Goal: Information Seeking & Learning: Compare options

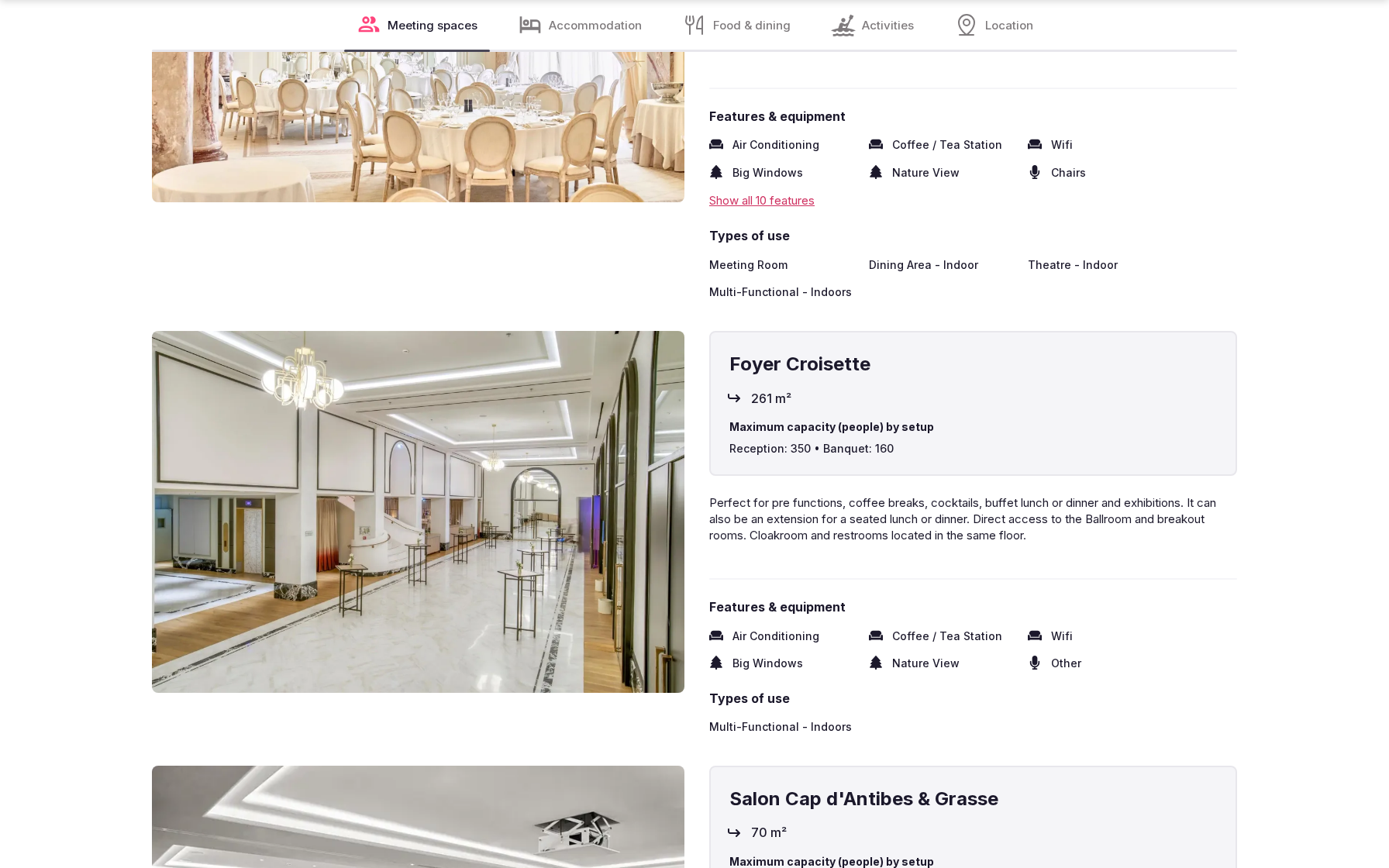
scroll to position [3244, 0]
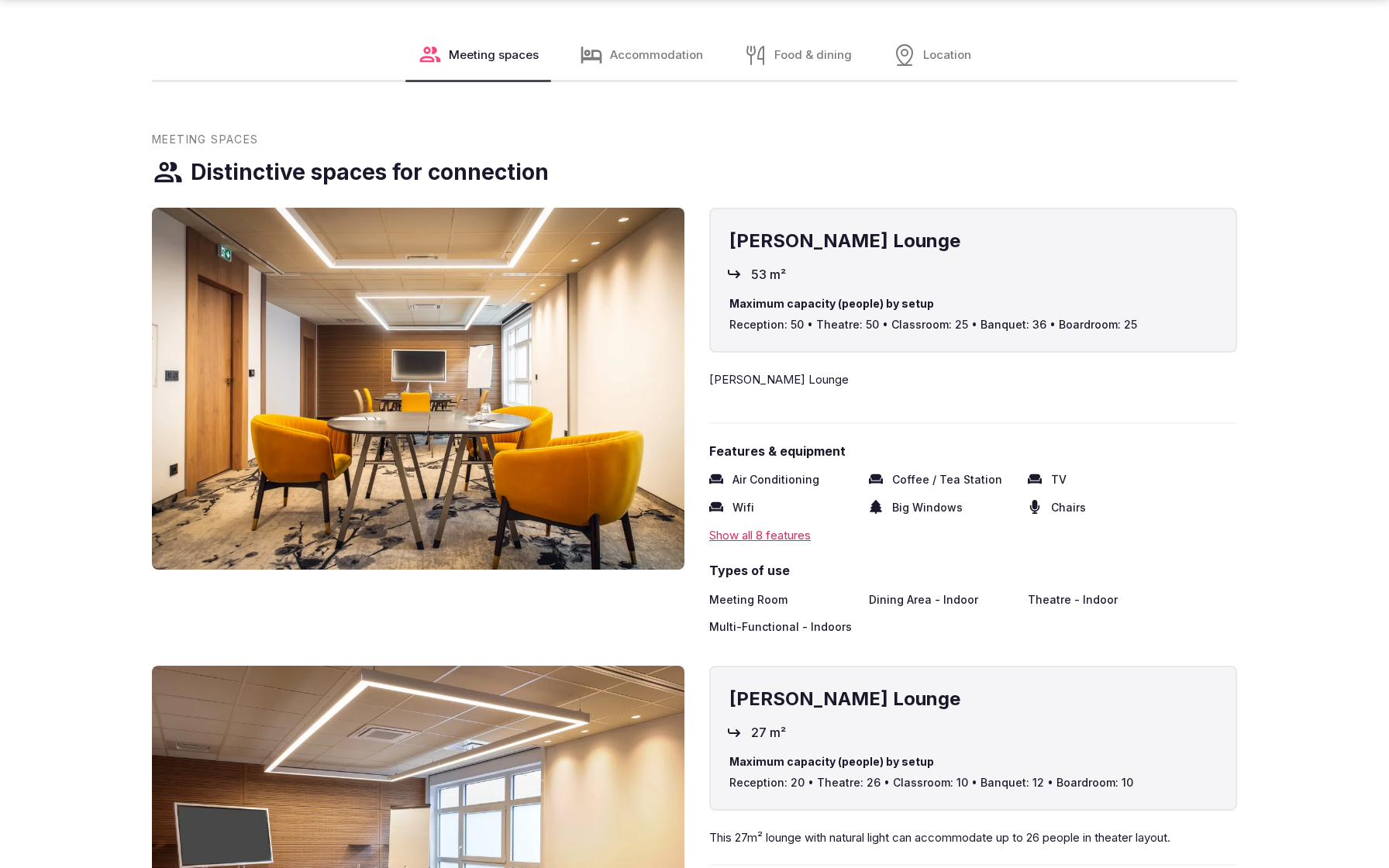
scroll to position [2460, 0]
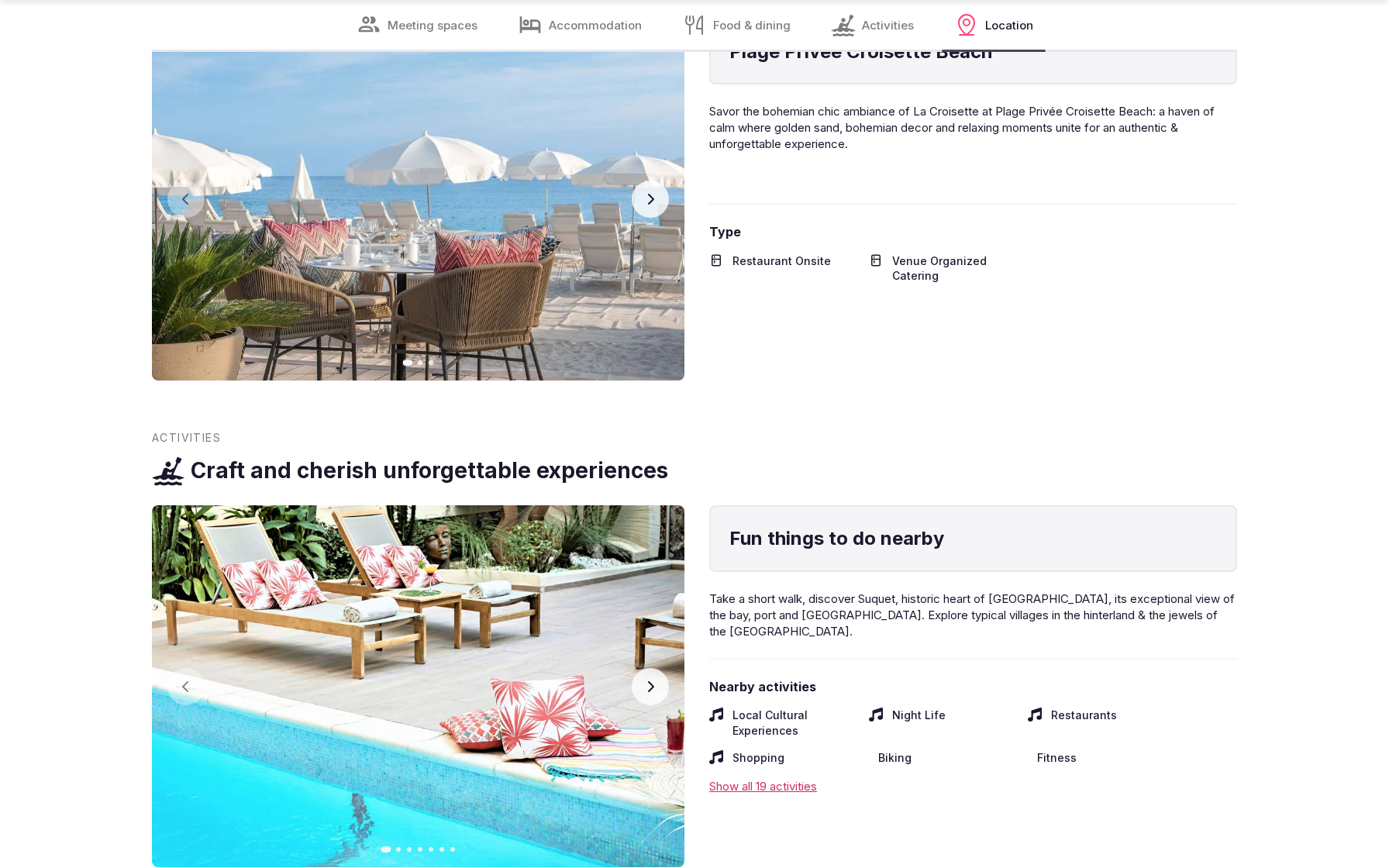
scroll to position [3189, 0]
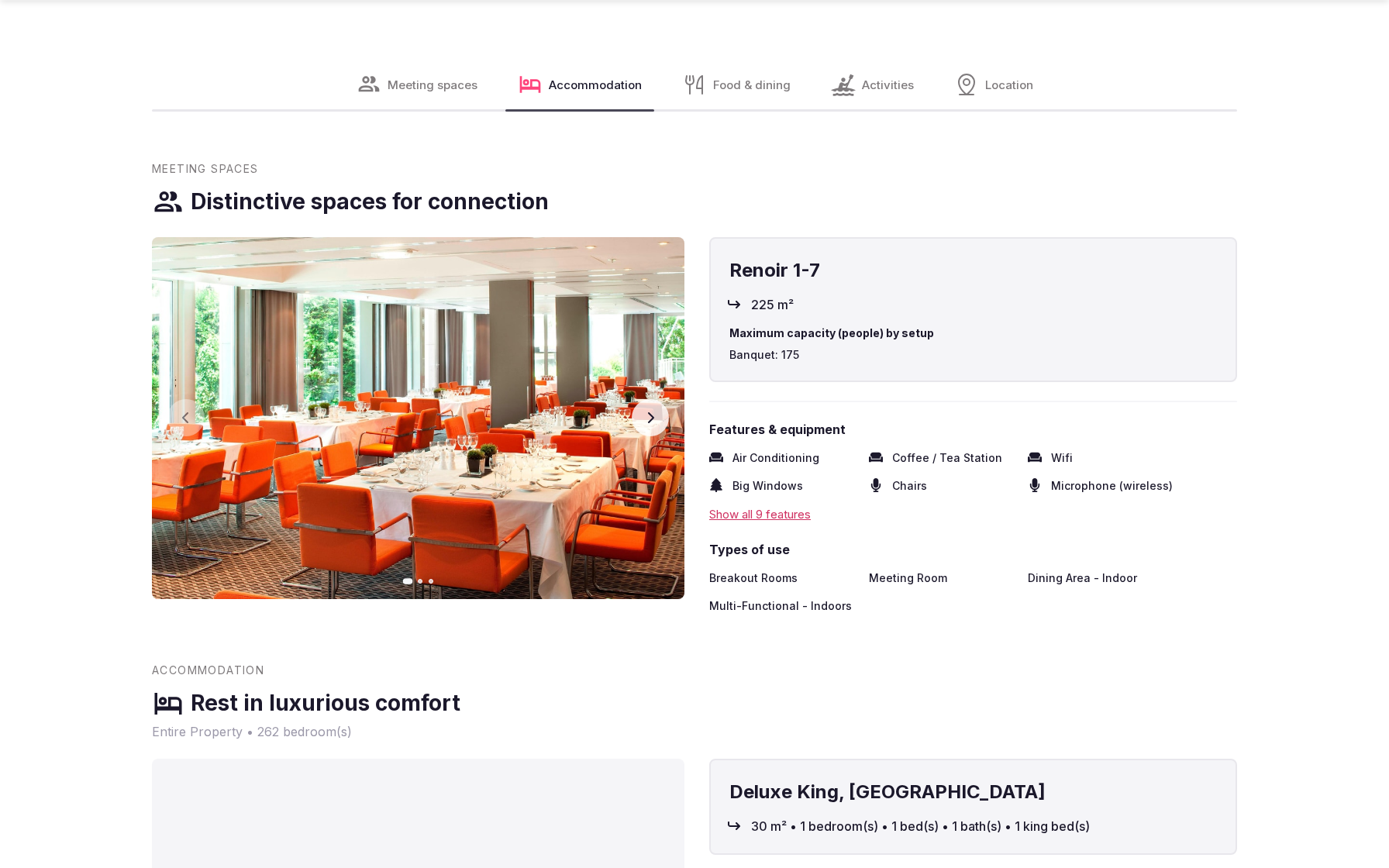
scroll to position [2460, 0]
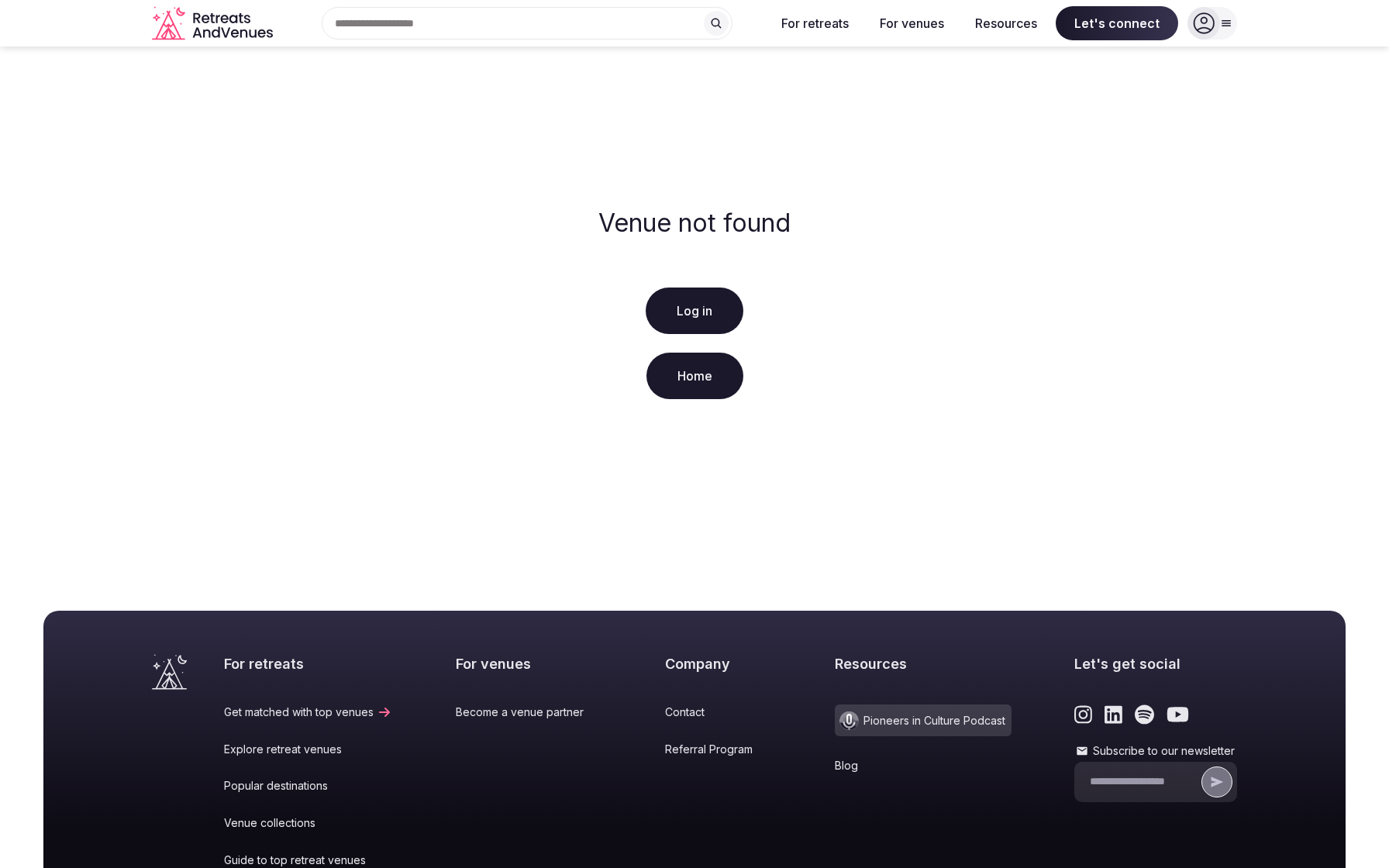
scroll to position [218, 0]
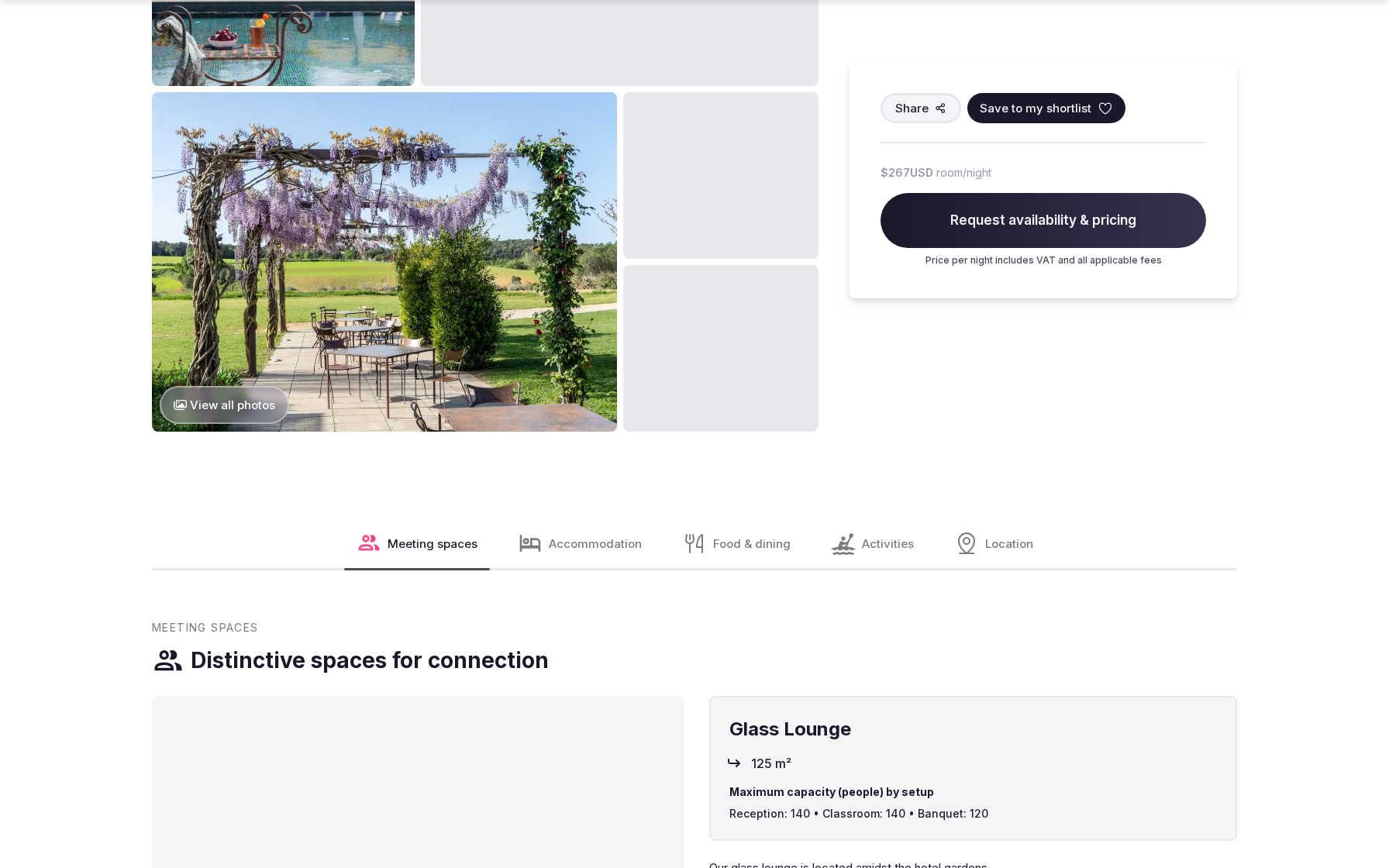
scroll to position [2460, 0]
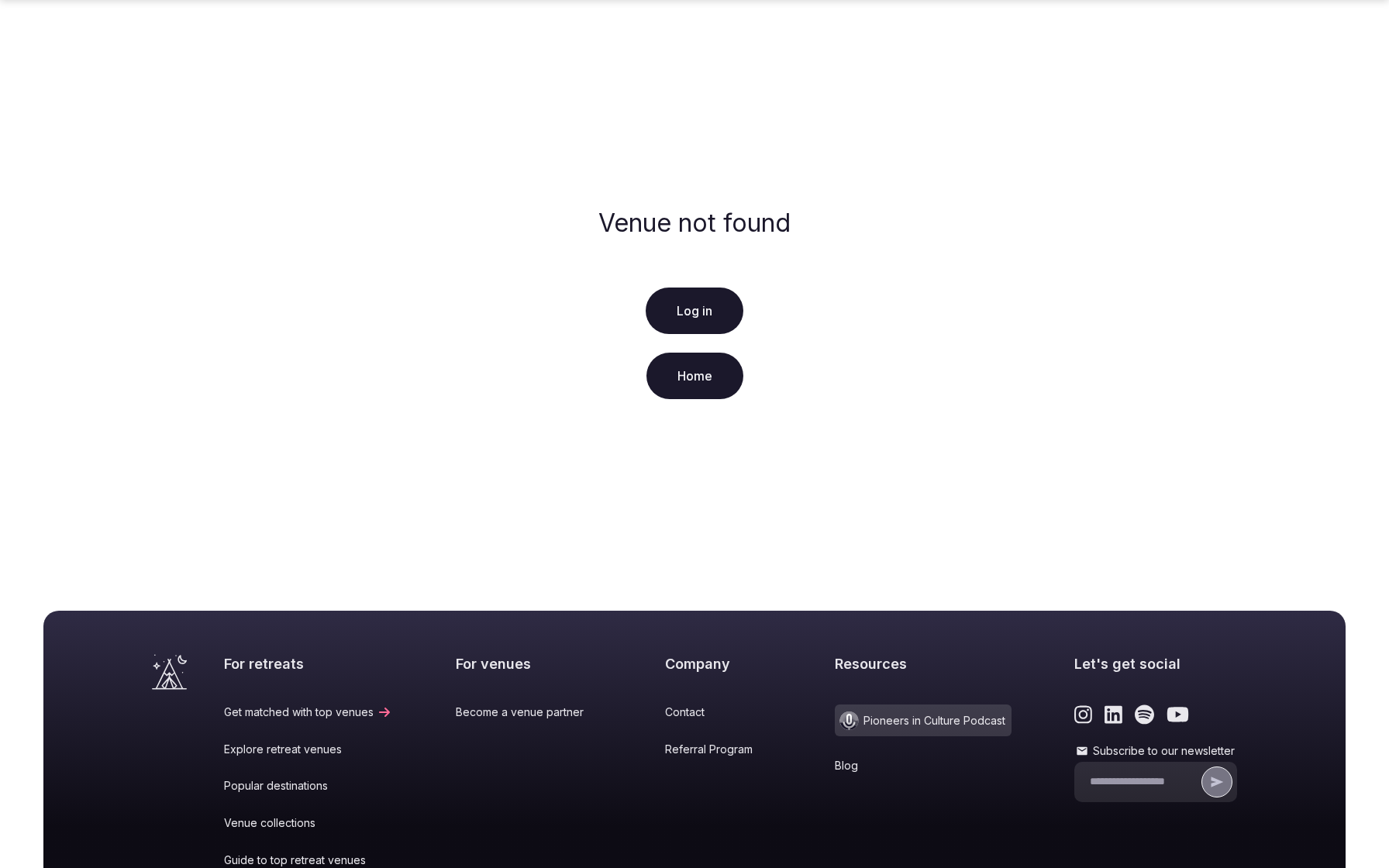
scroll to position [218, 0]
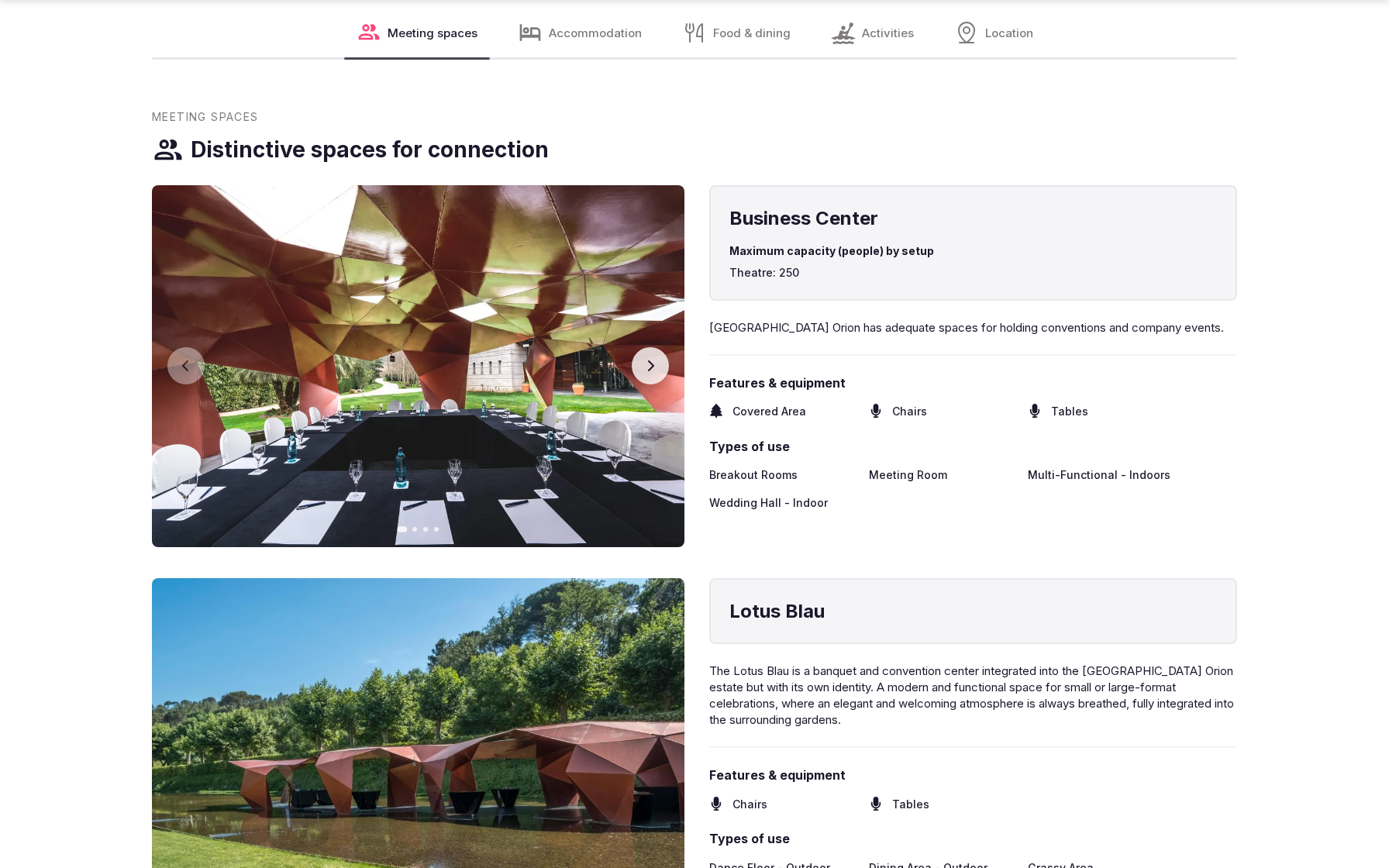
scroll to position [2460, 0]
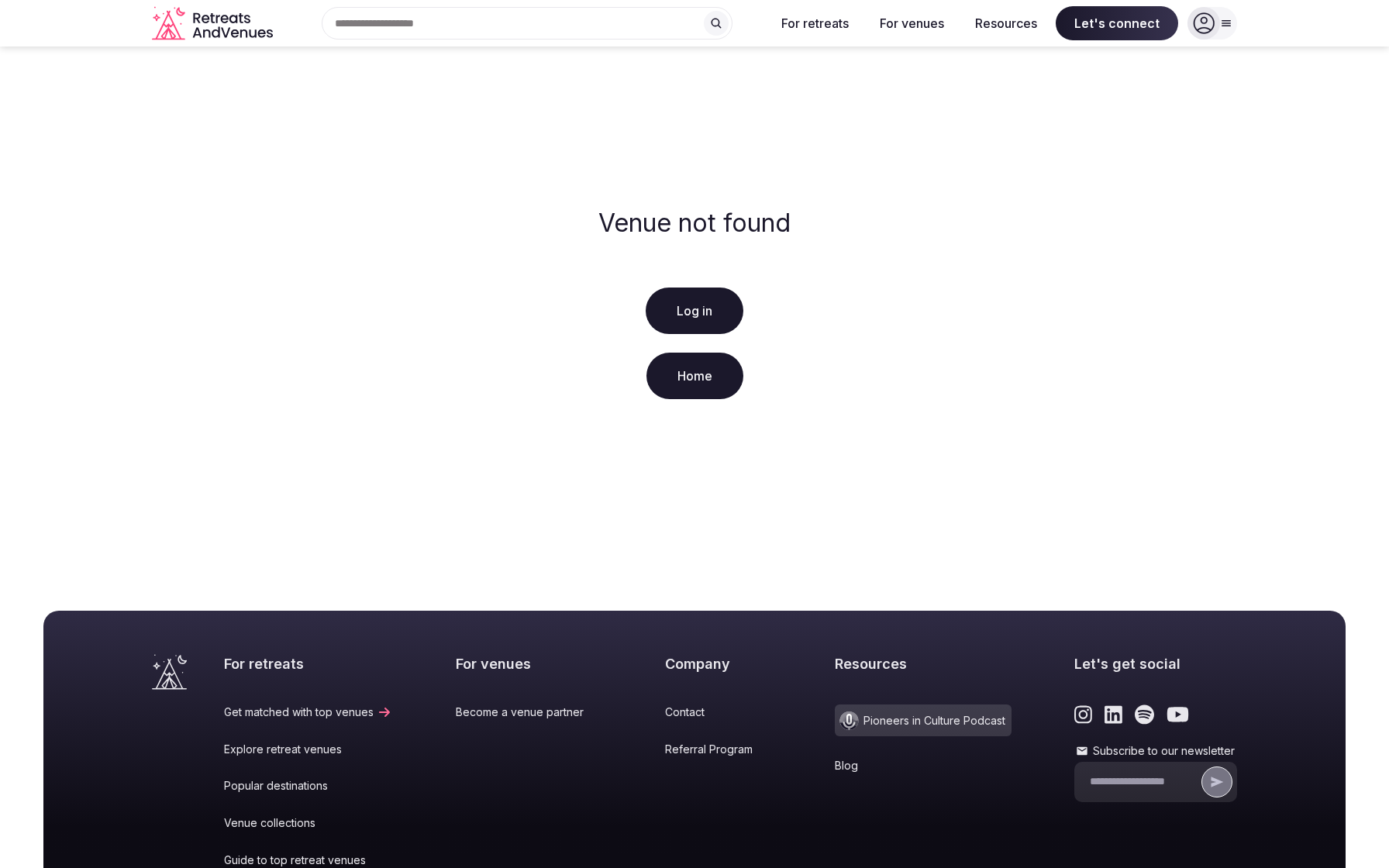
scroll to position [218, 0]
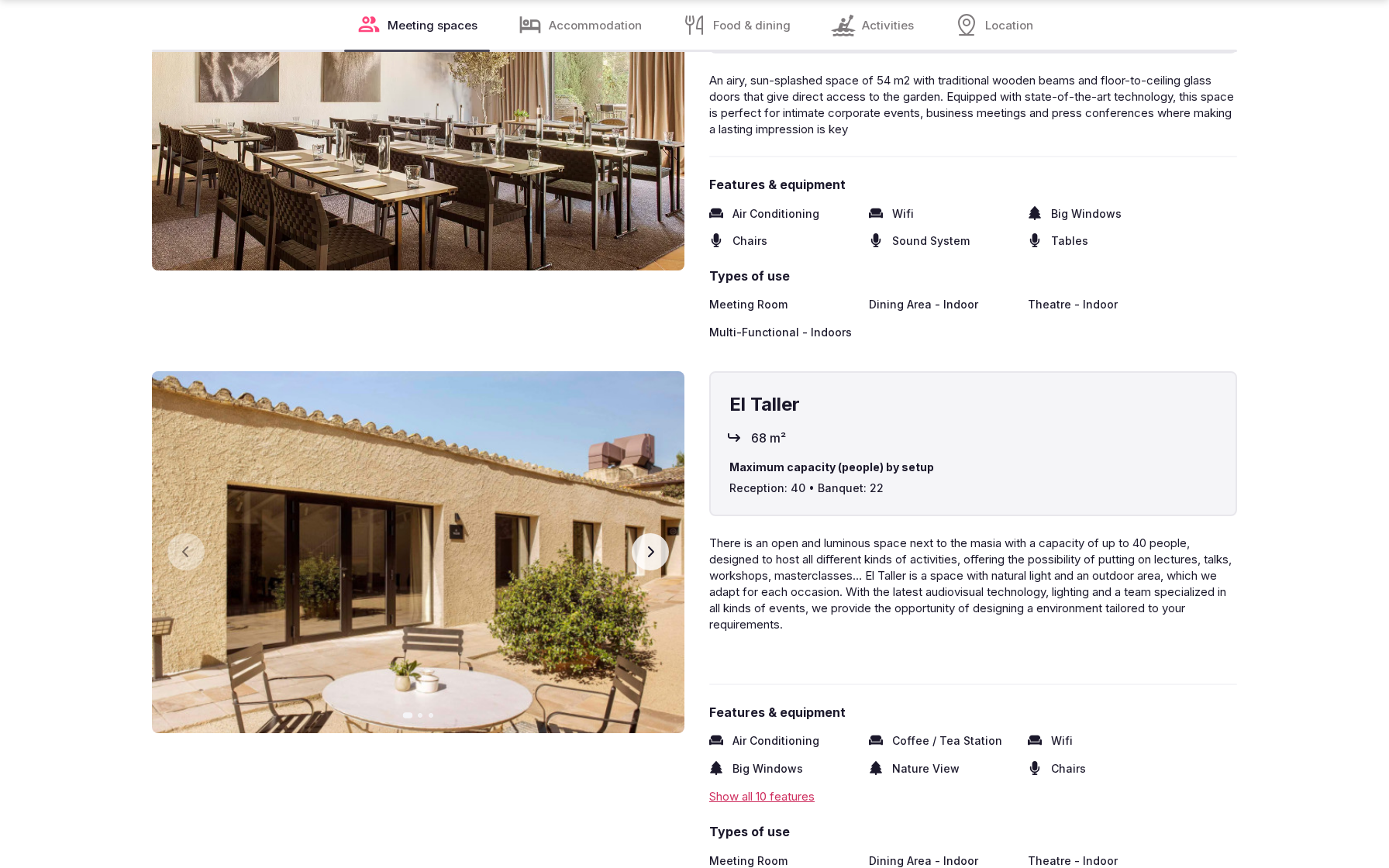
scroll to position [3244, 0]
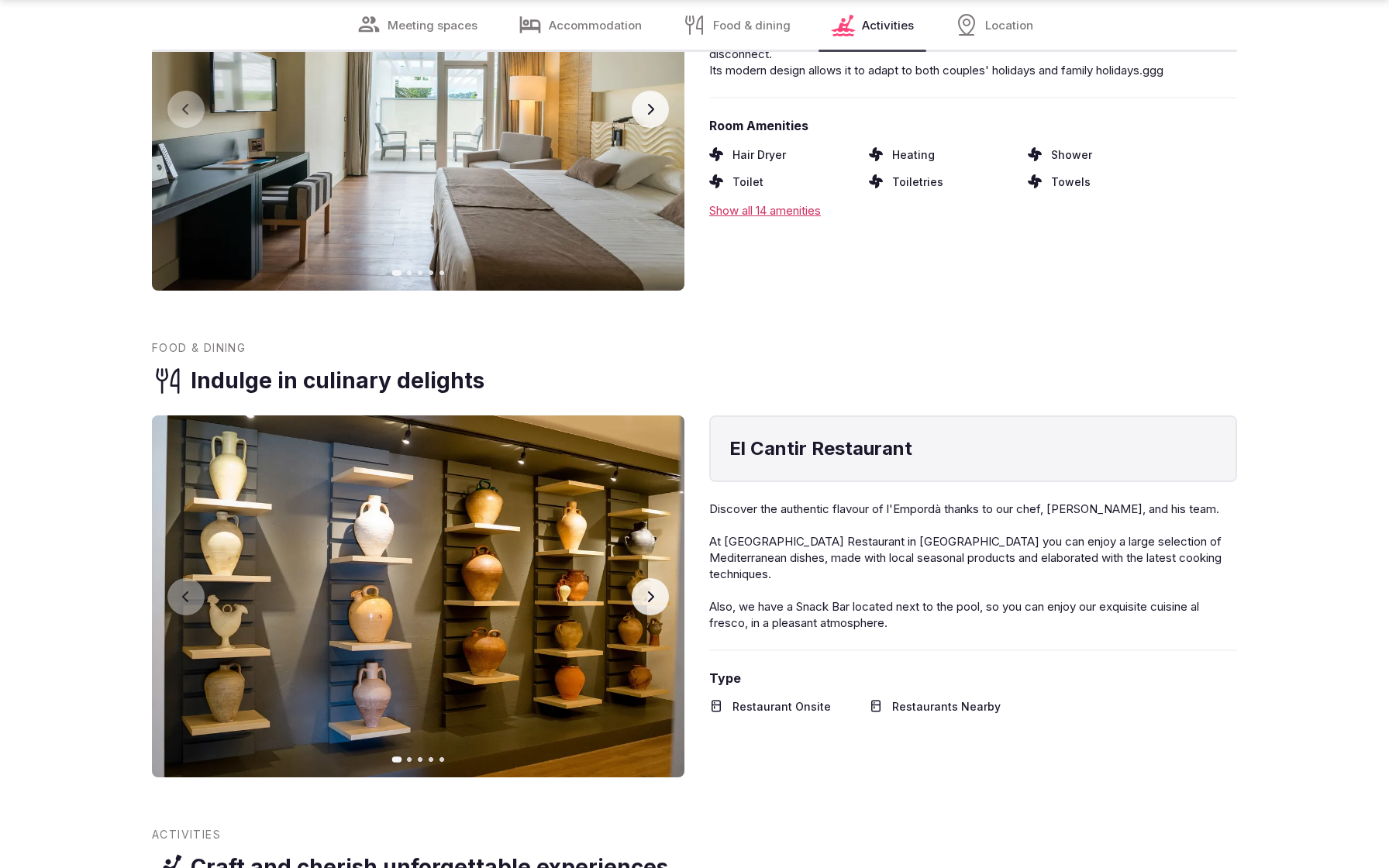
scroll to position [3192, 0]
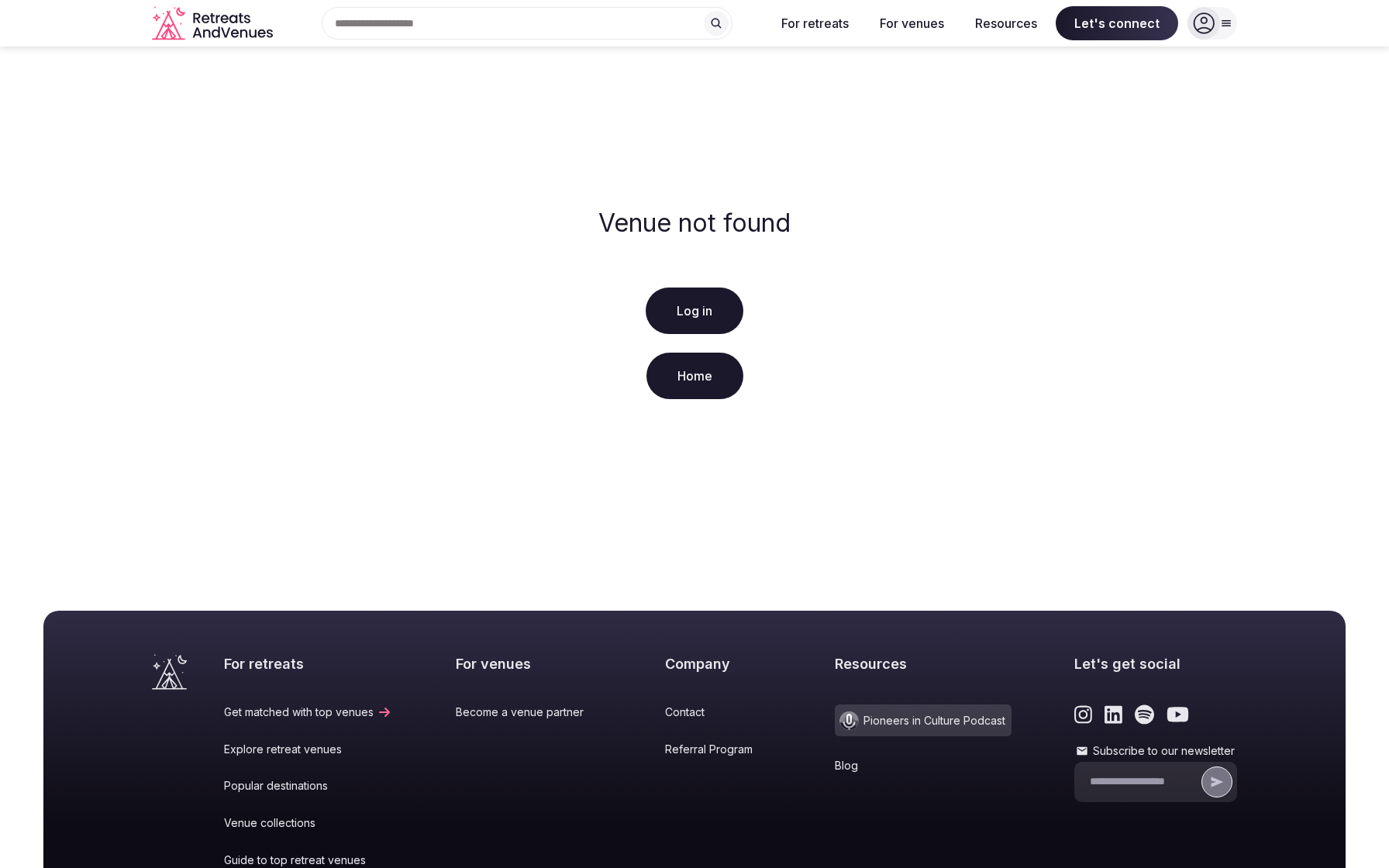
scroll to position [218, 0]
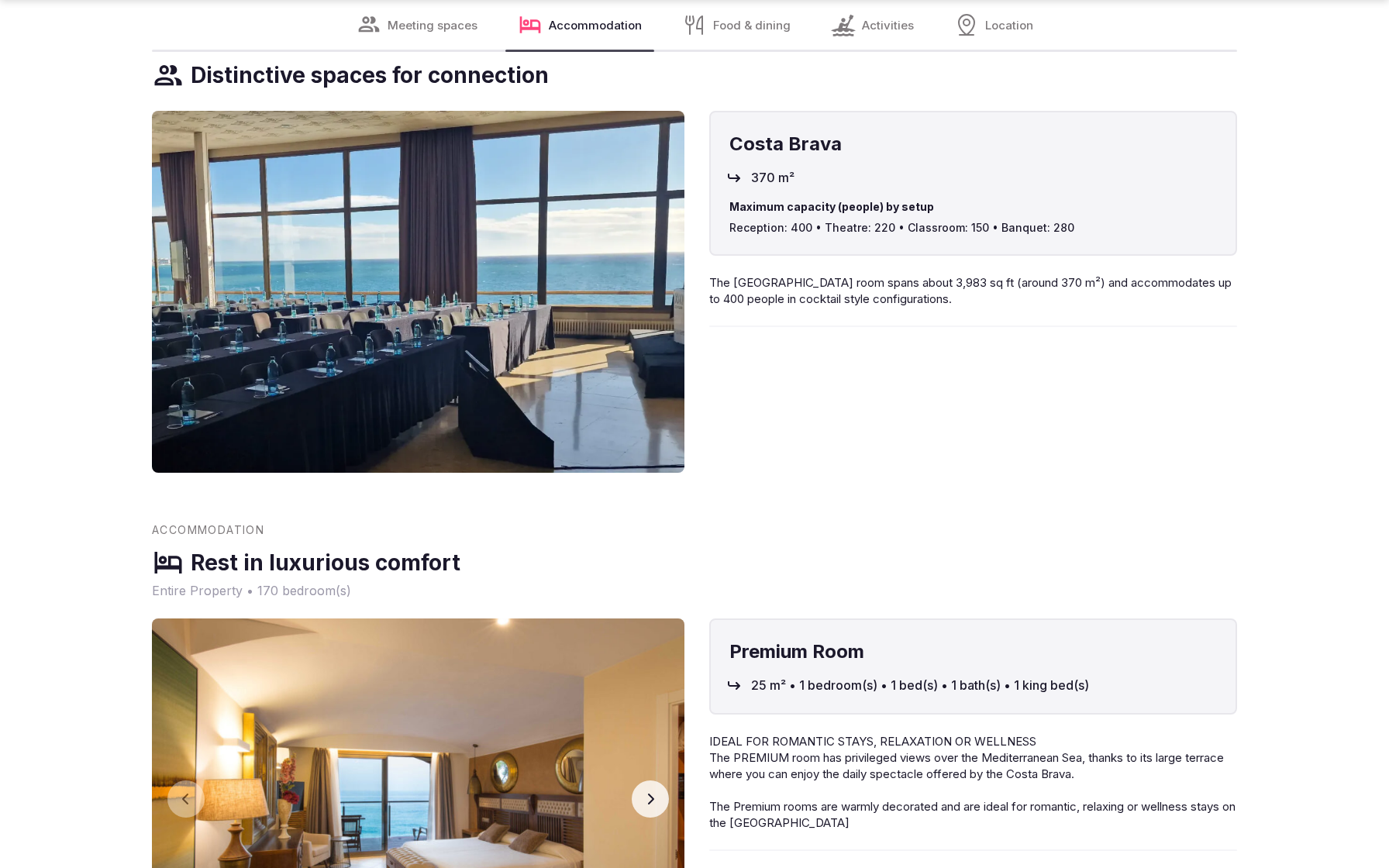
scroll to position [2408, 0]
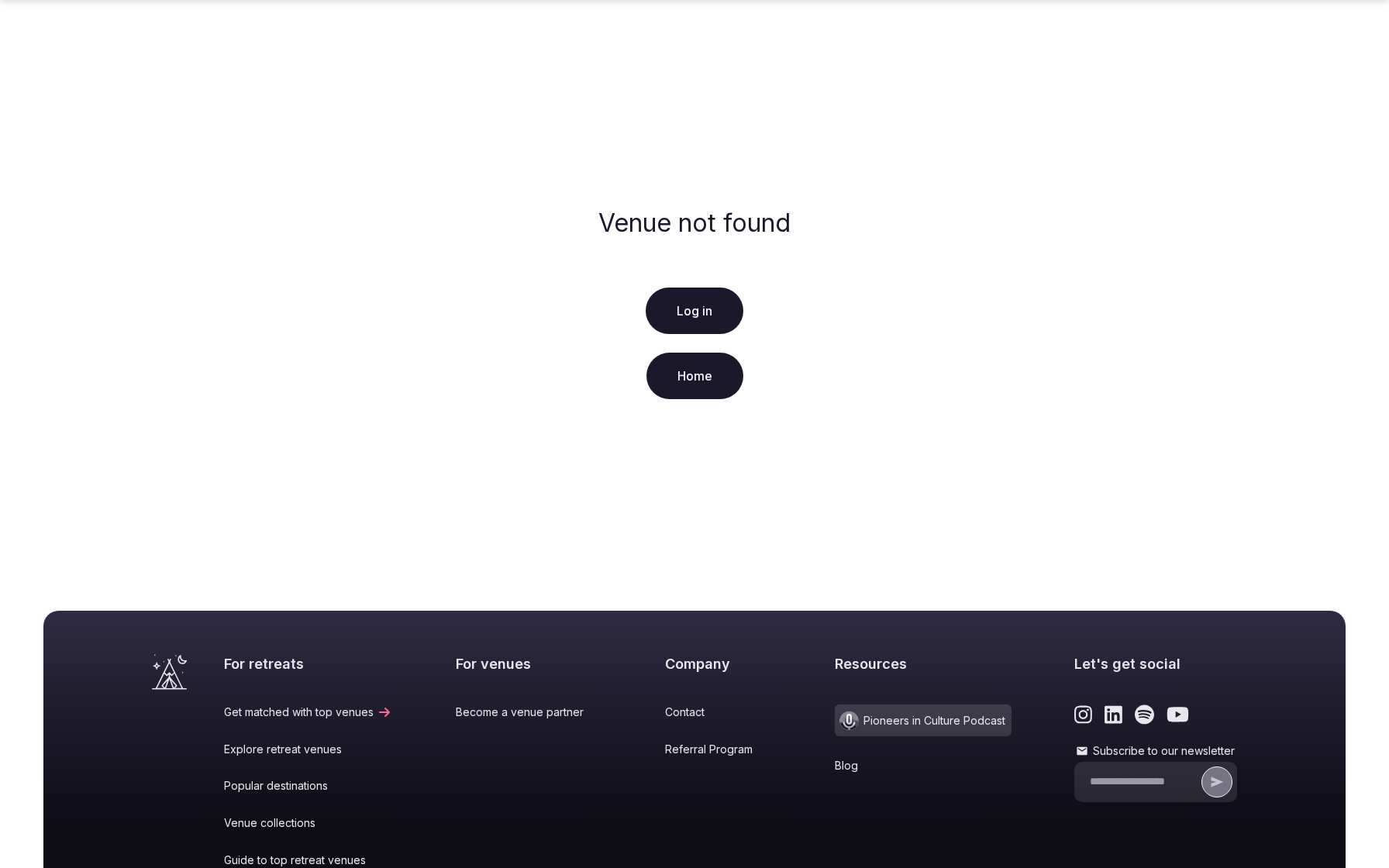
scroll to position [218, 0]
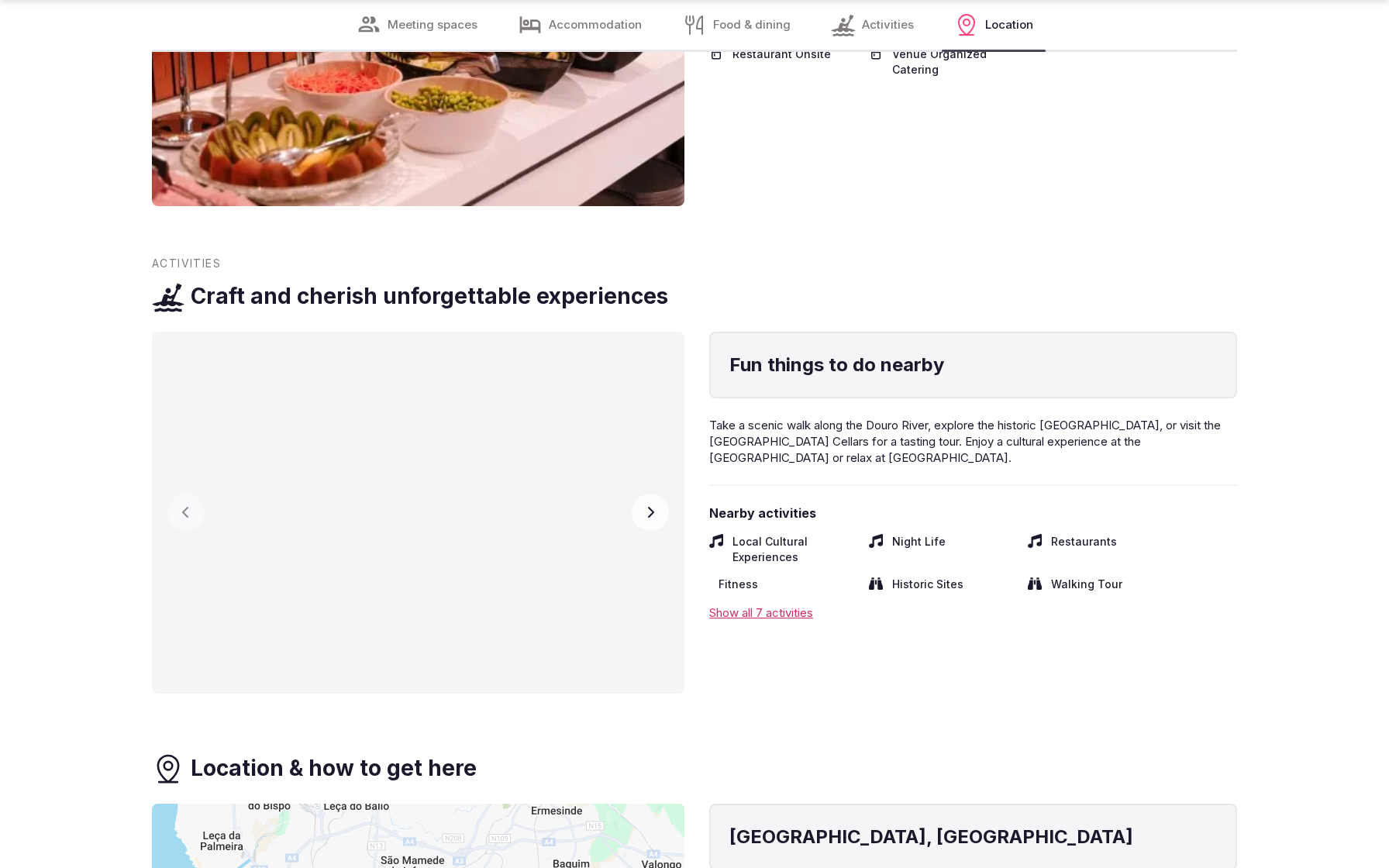
scroll to position [3192, 0]
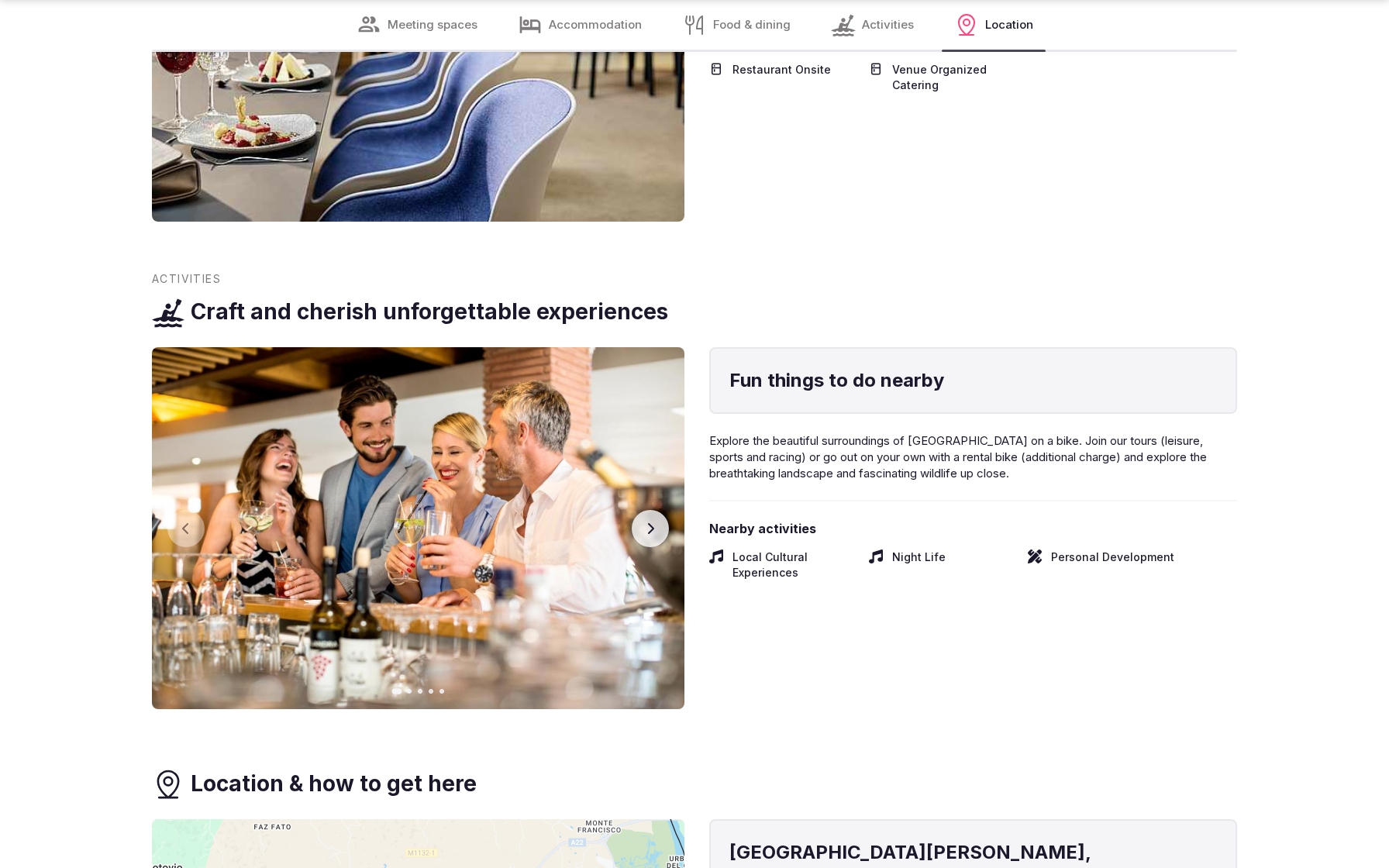
scroll to position [3192, 0]
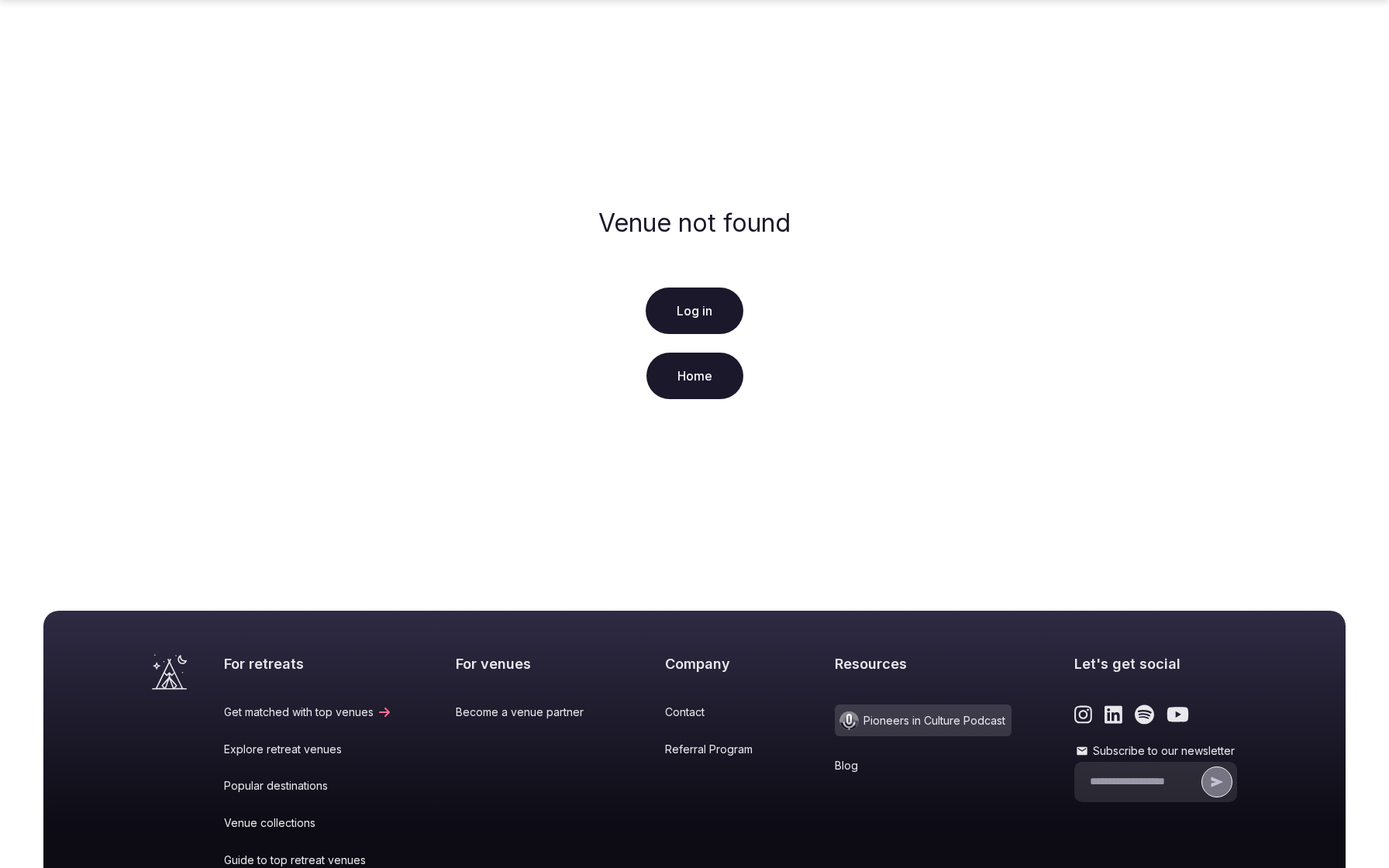
scroll to position [218, 0]
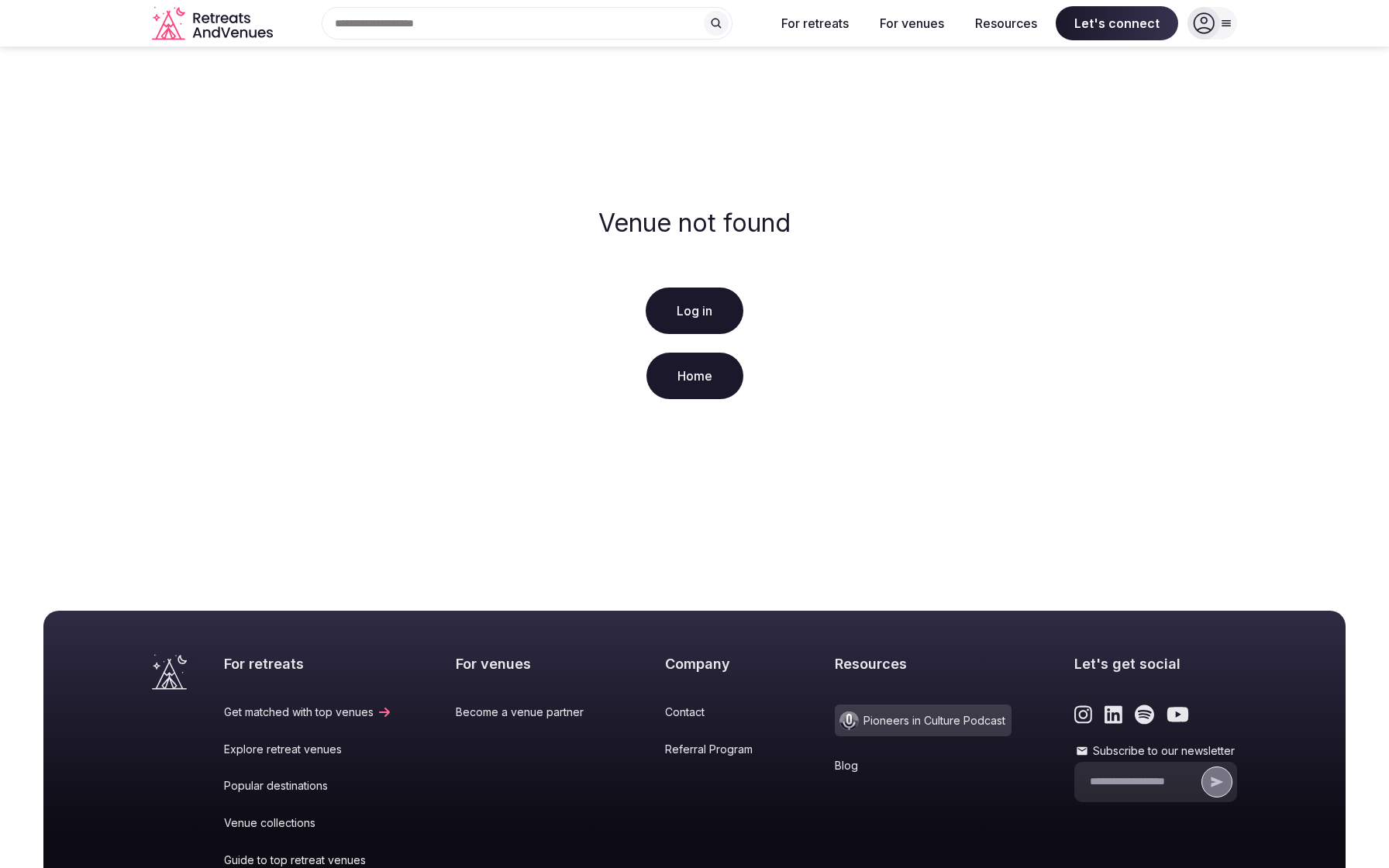
scroll to position [218, 0]
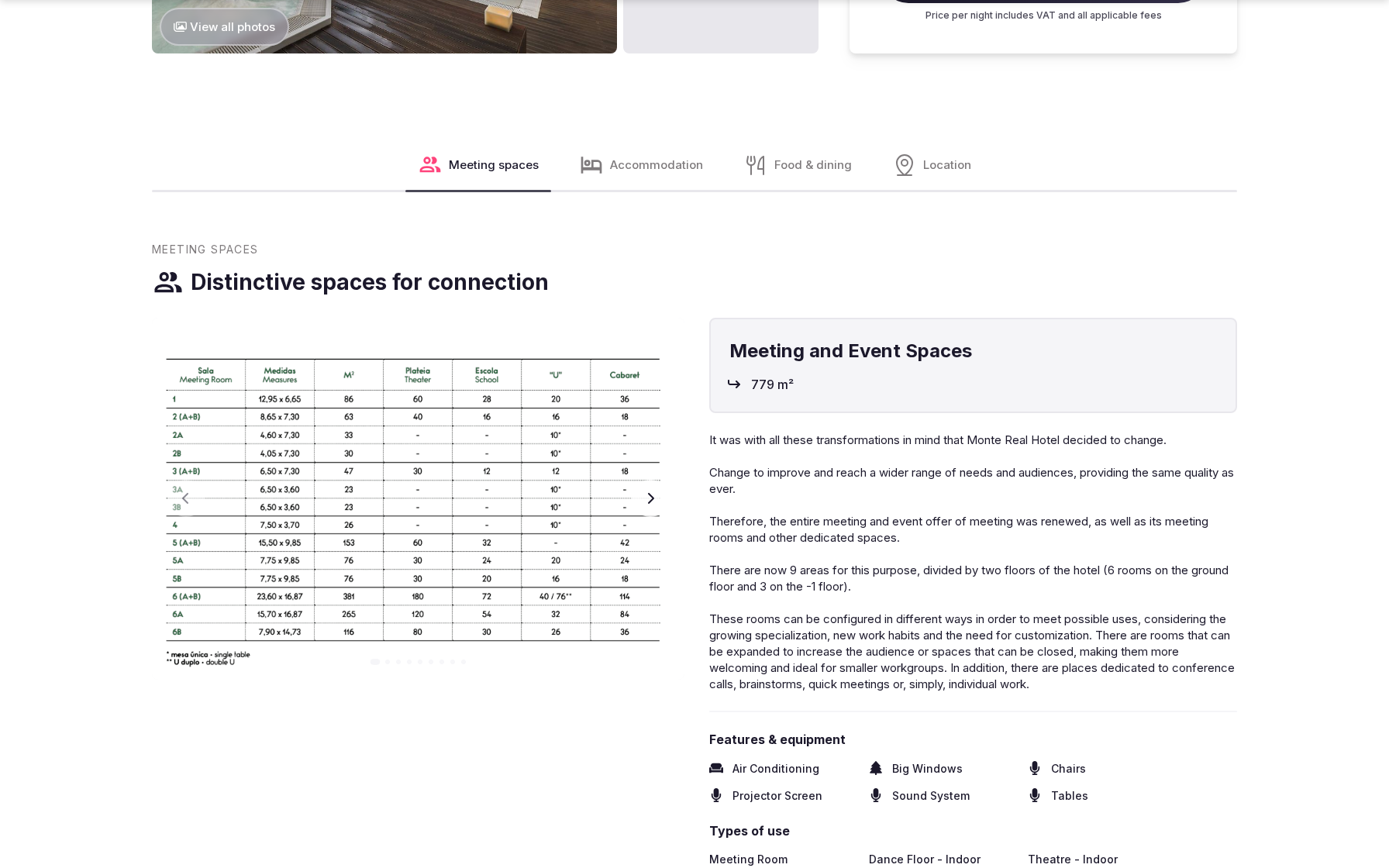
scroll to position [2460, 0]
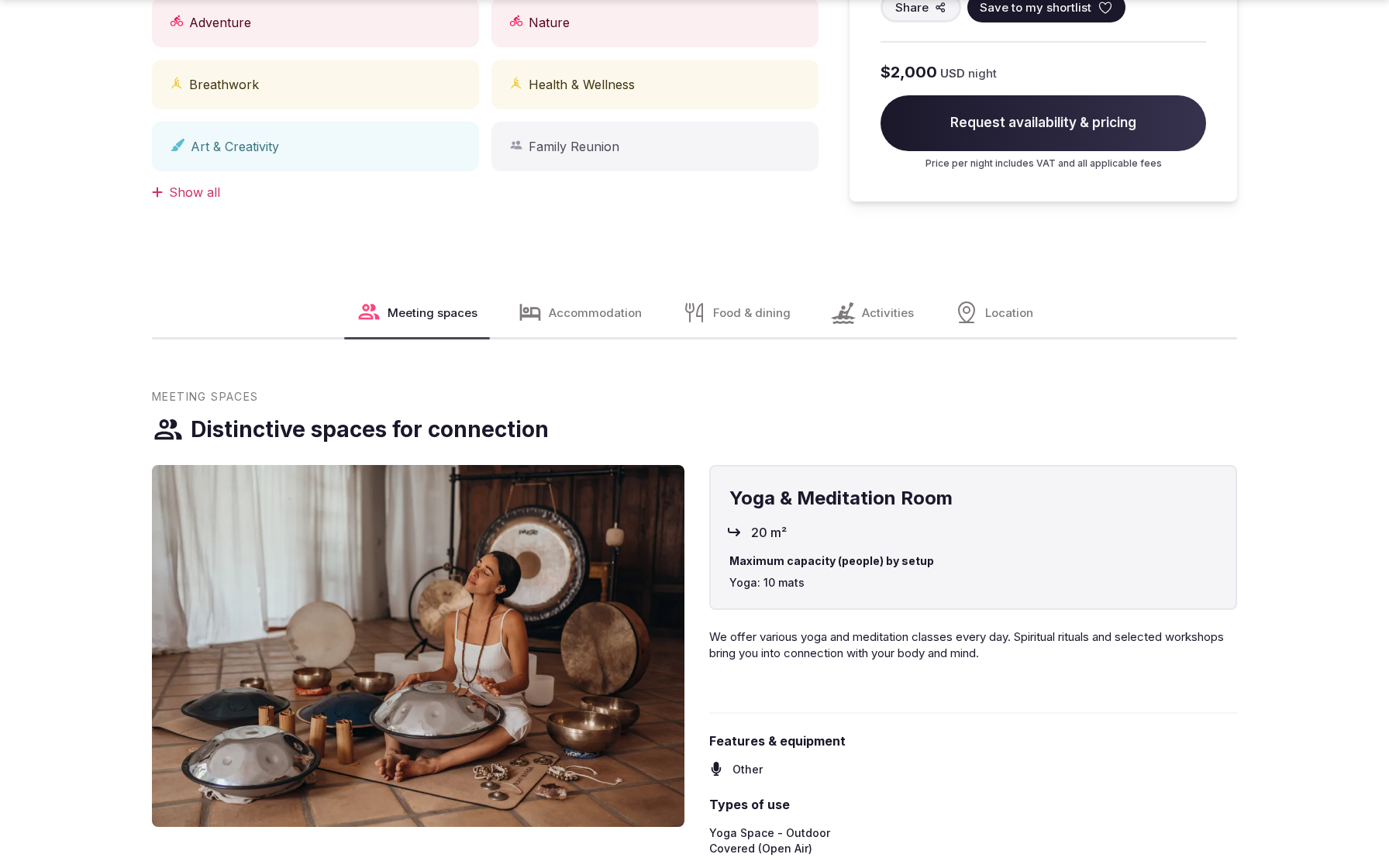
scroll to position [1624, 0]
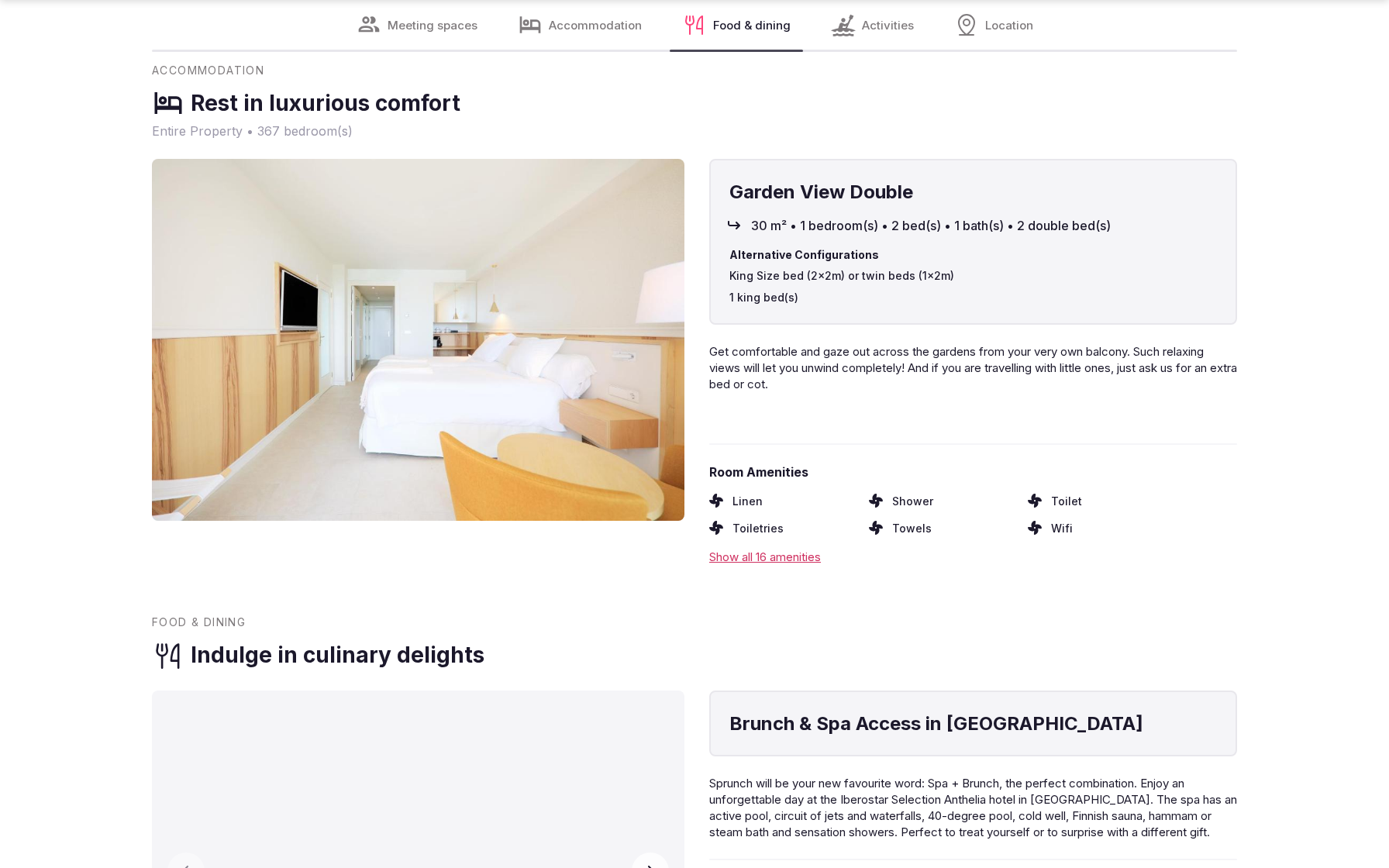
scroll to position [3192, 0]
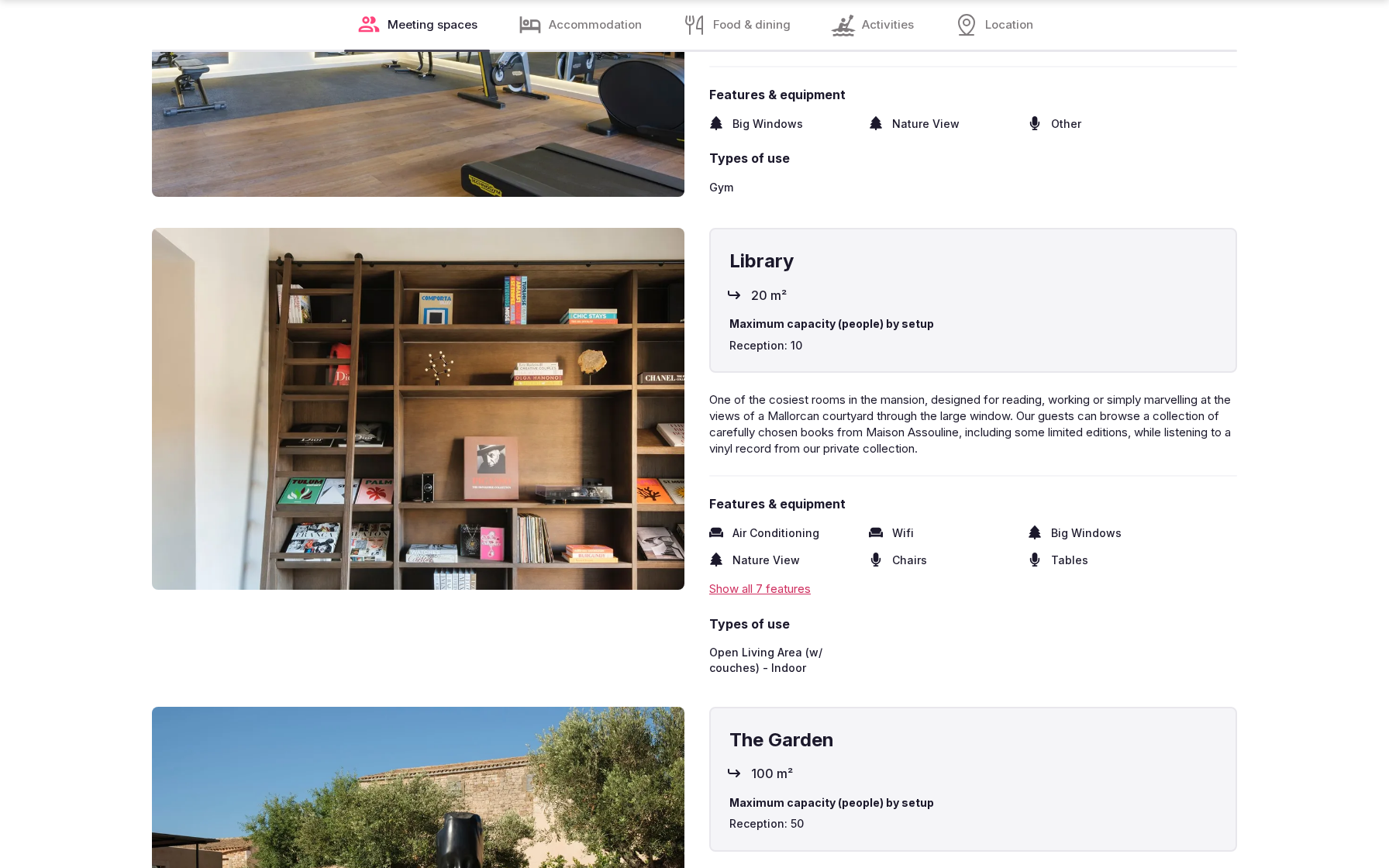
scroll to position [3244, 0]
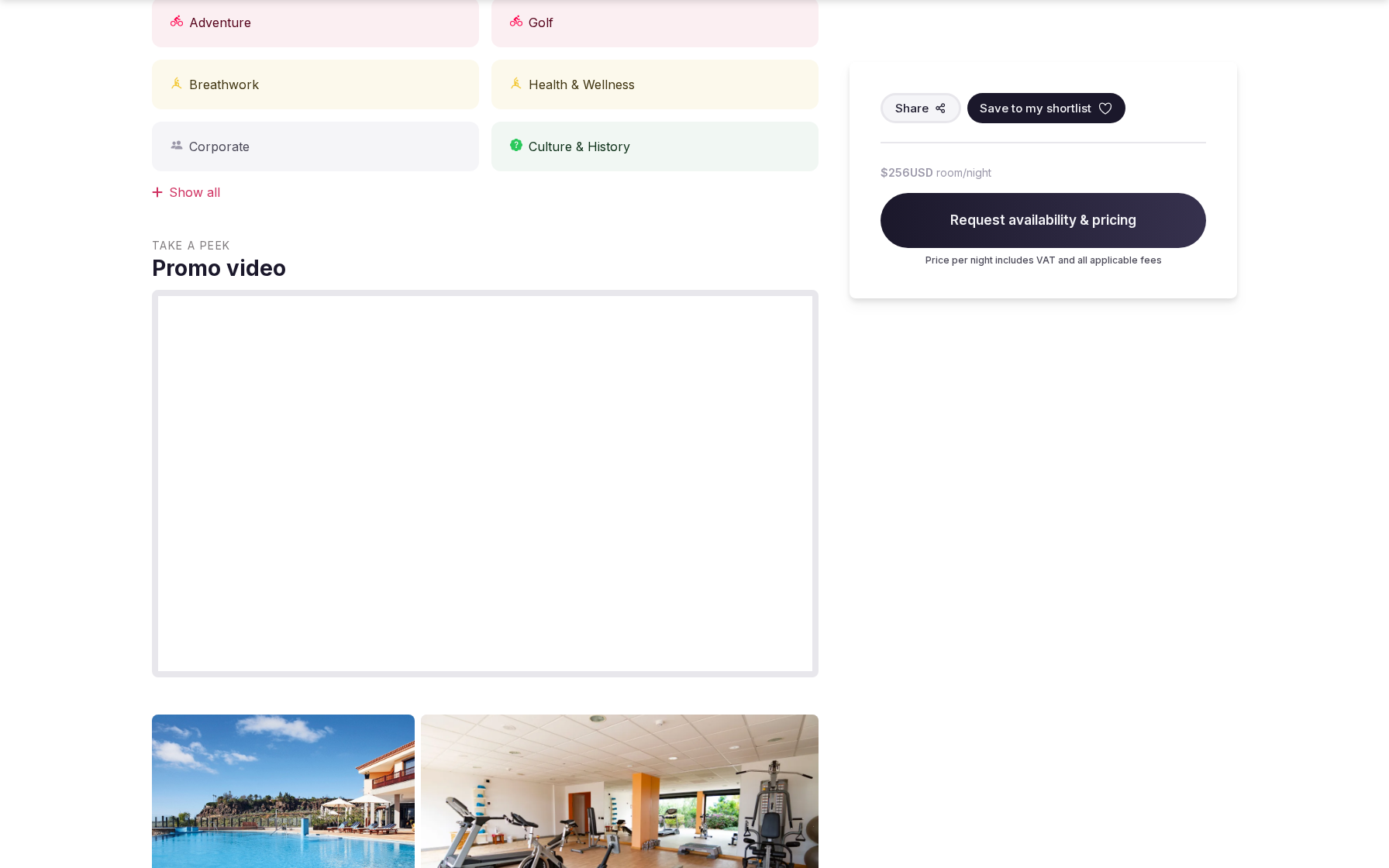
scroll to position [1624, 0]
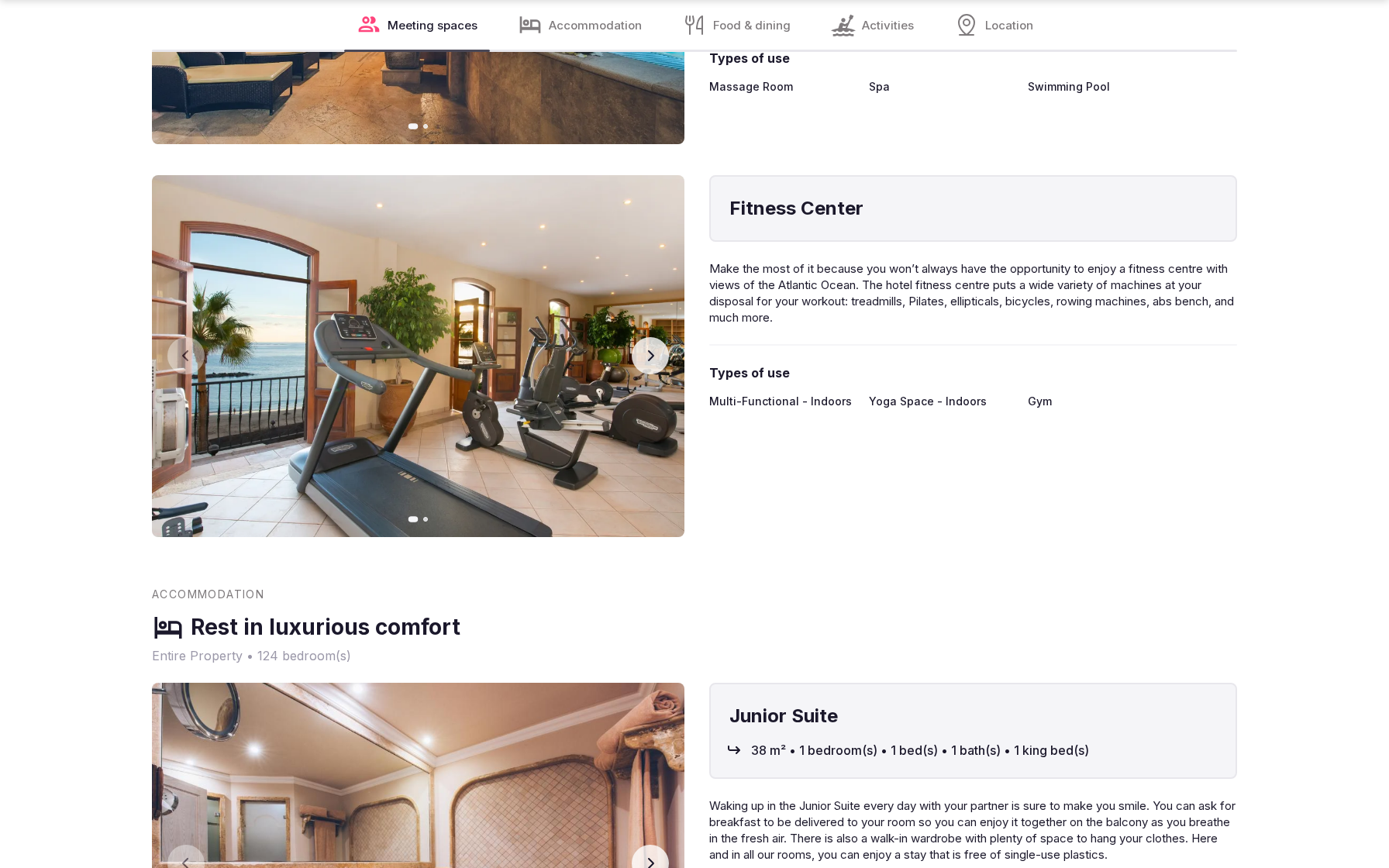
scroll to position [3182, 0]
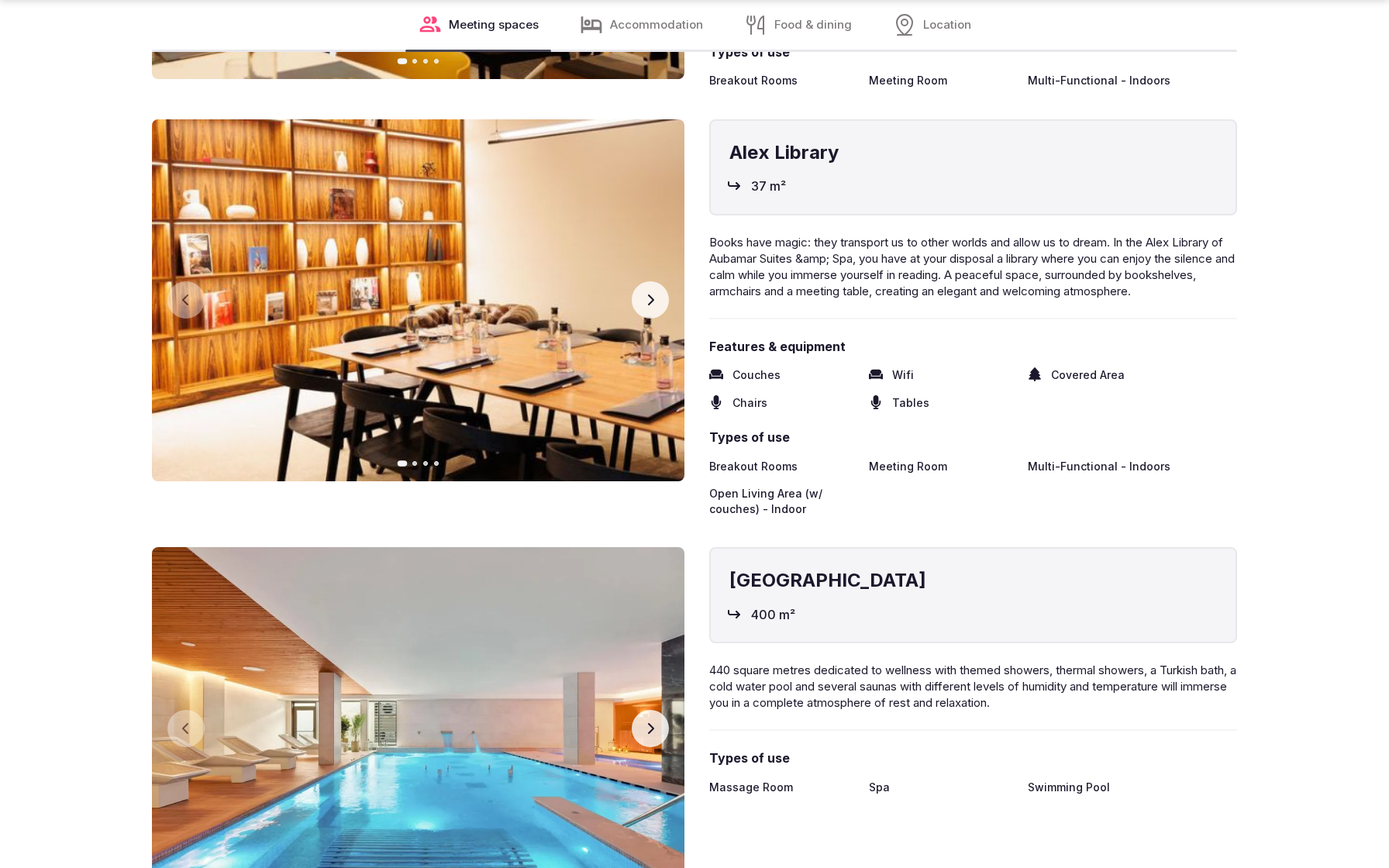
scroll to position [3192, 0]
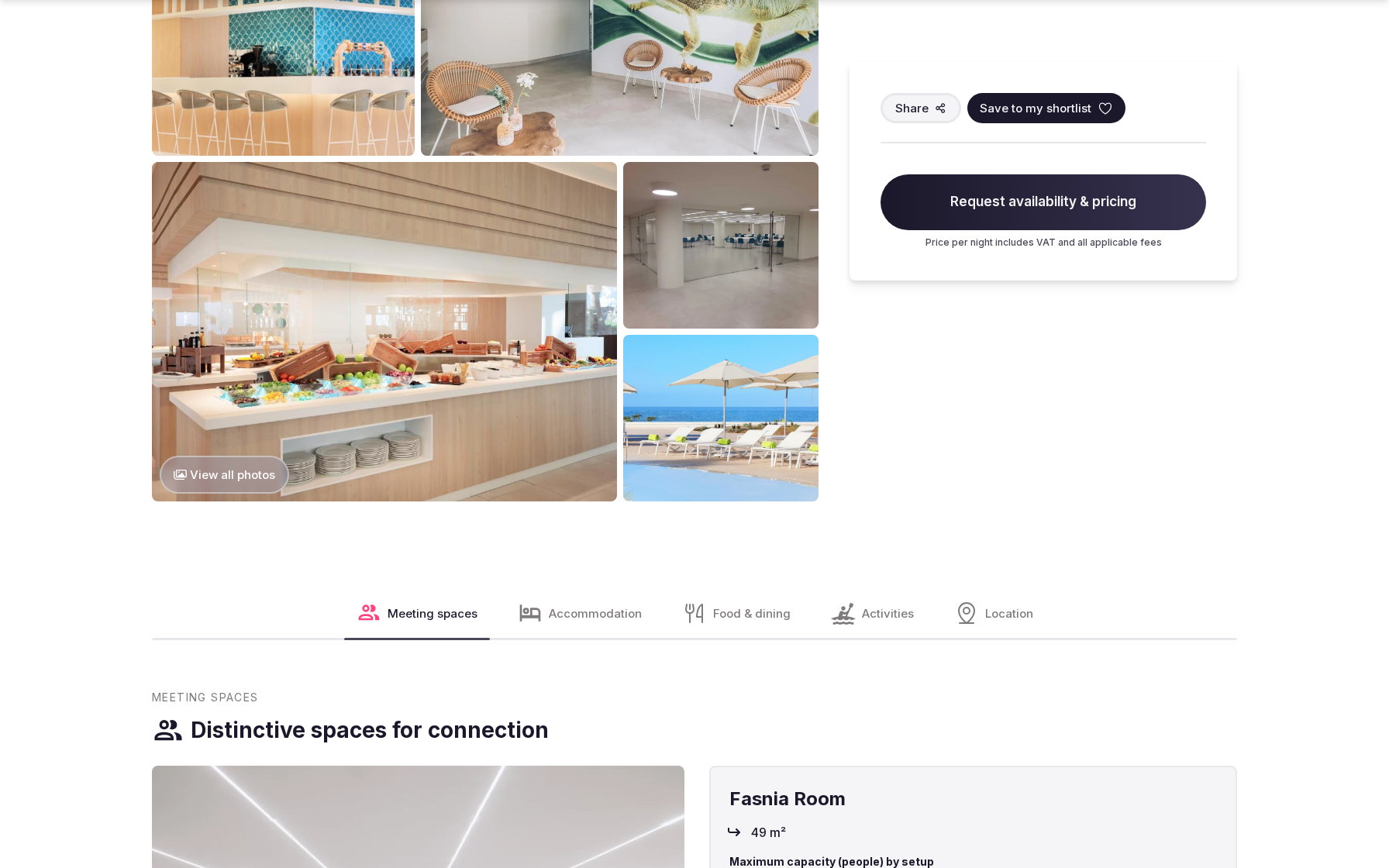
scroll to position [2460, 0]
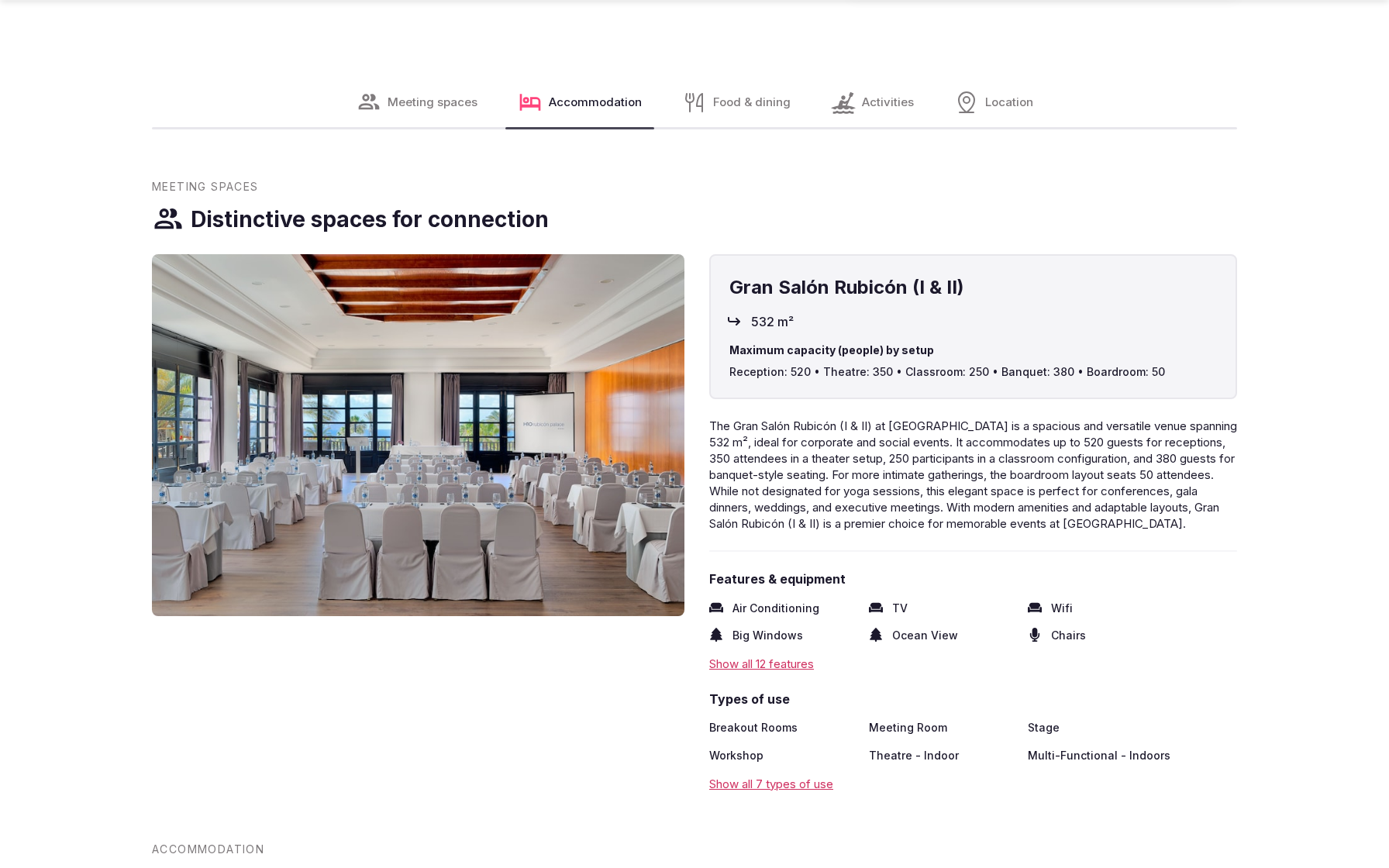
scroll to position [2460, 0]
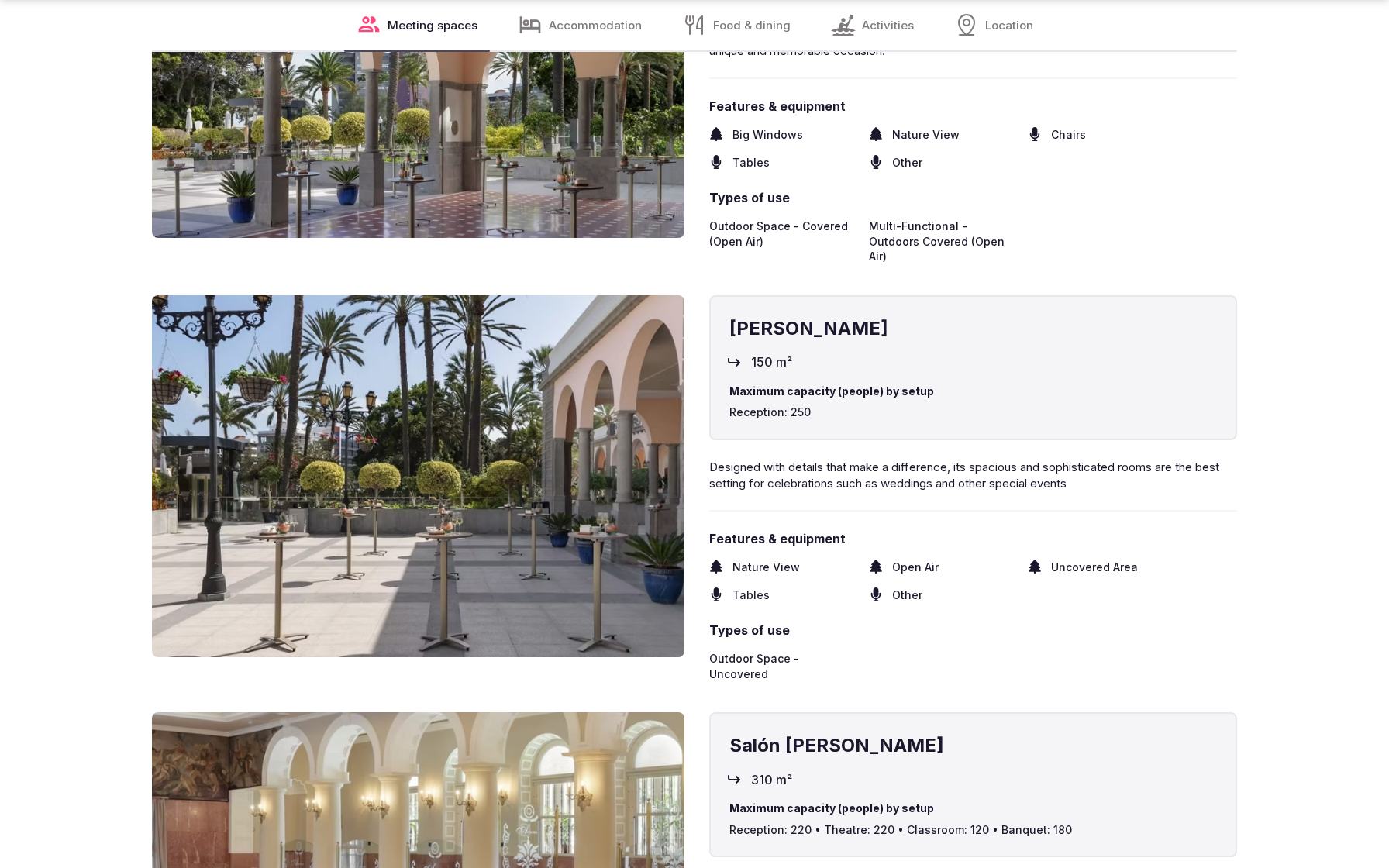
scroll to position [3244, 0]
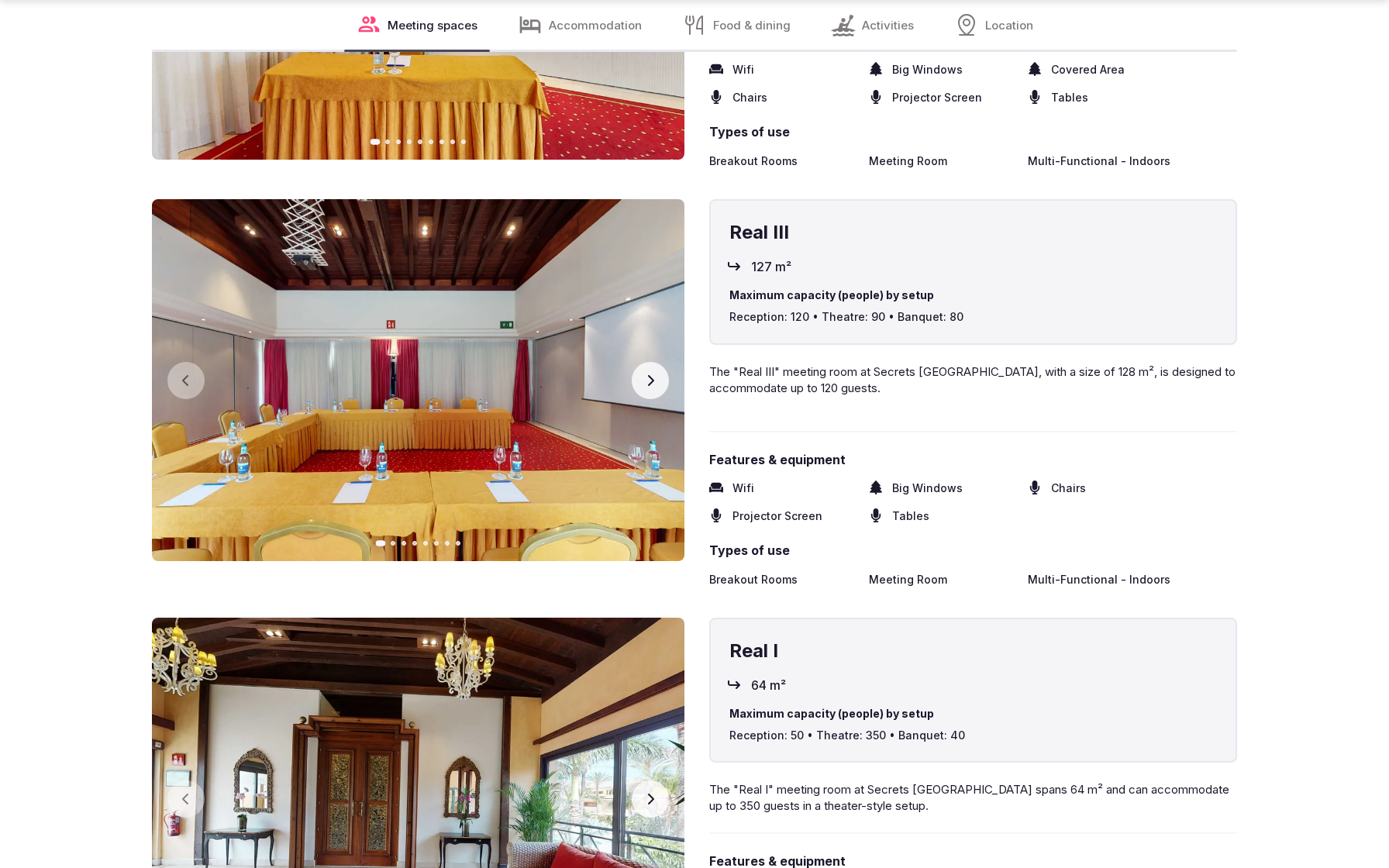
scroll to position [3192, 0]
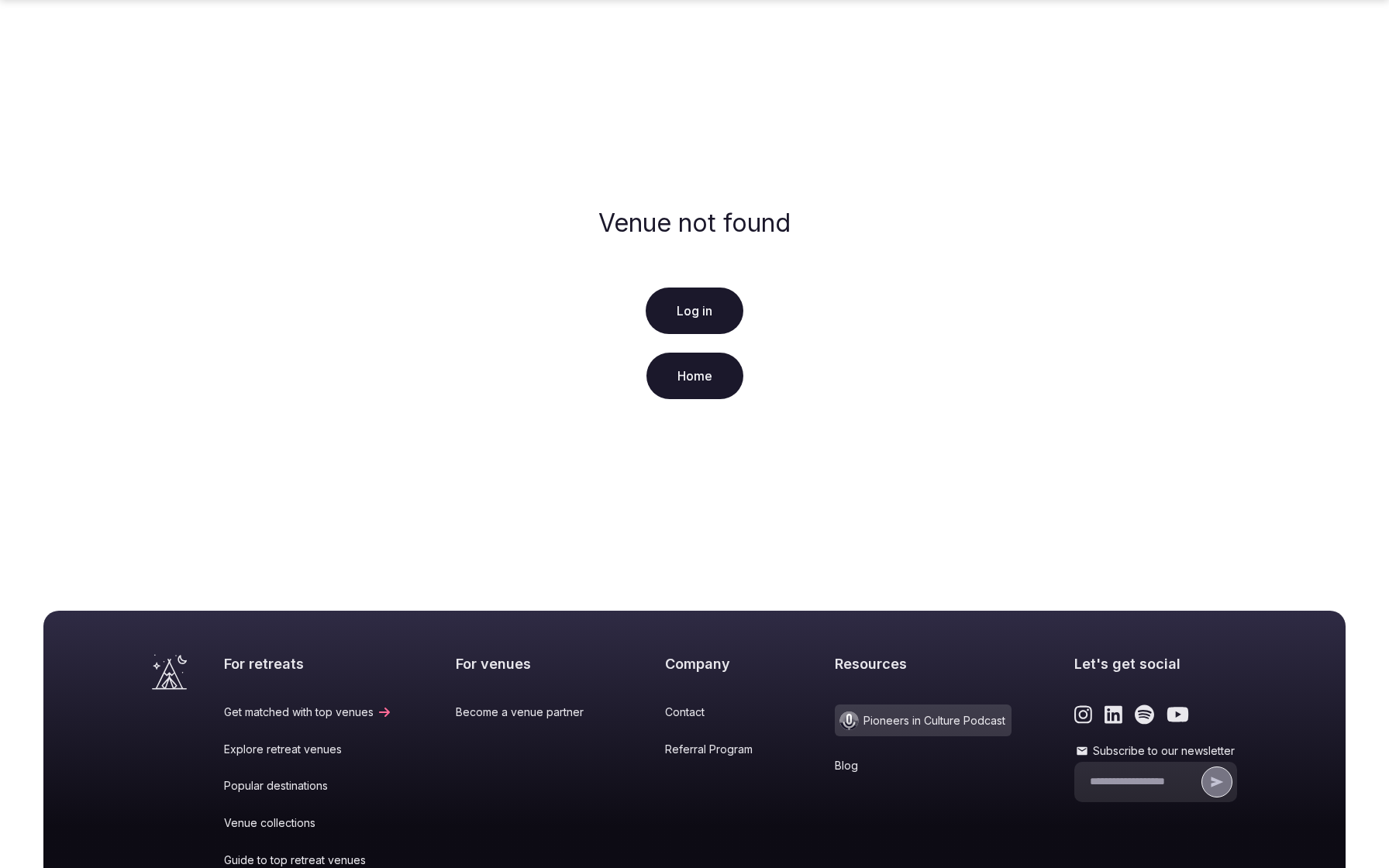
scroll to position [218, 0]
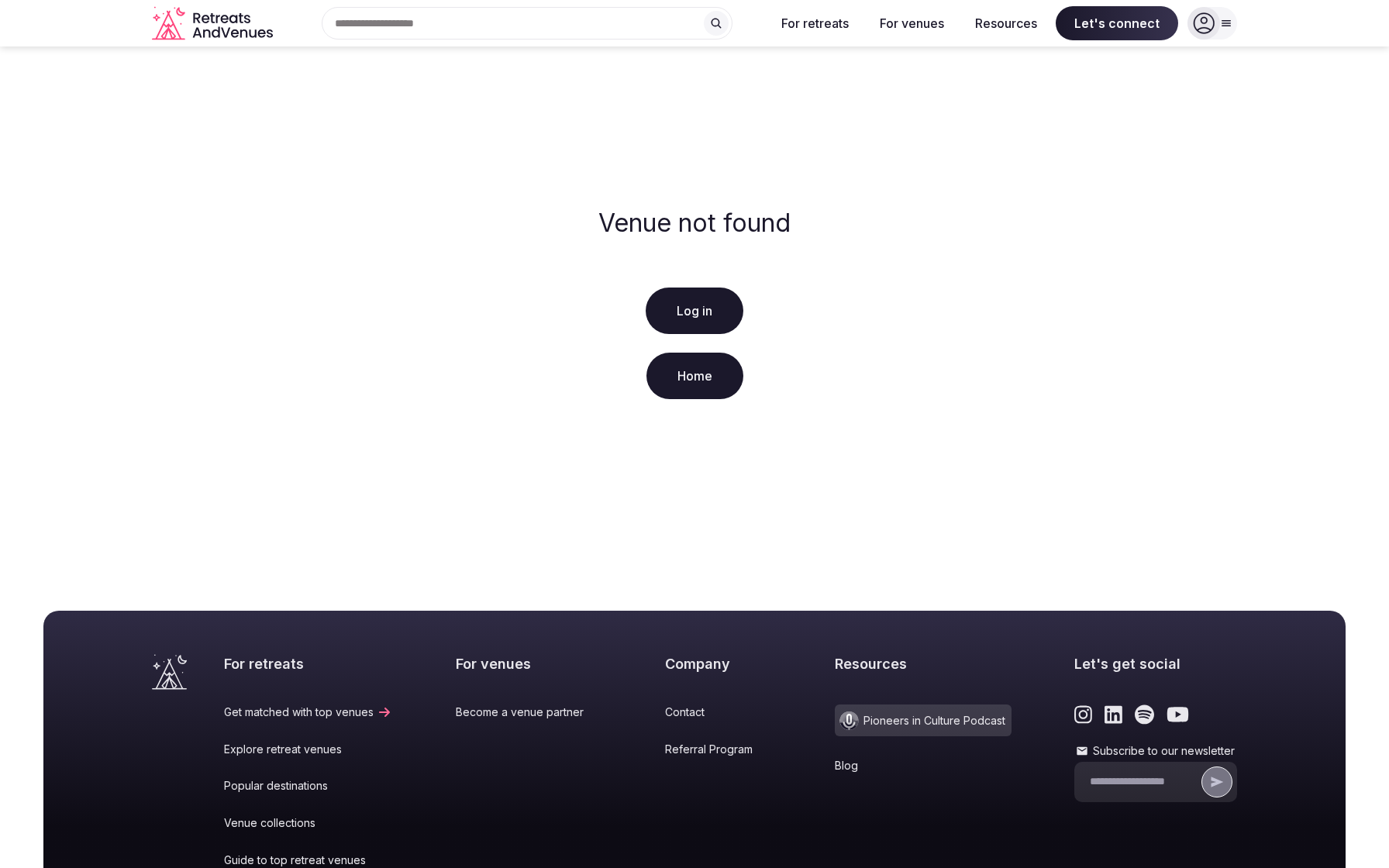
scroll to position [218, 0]
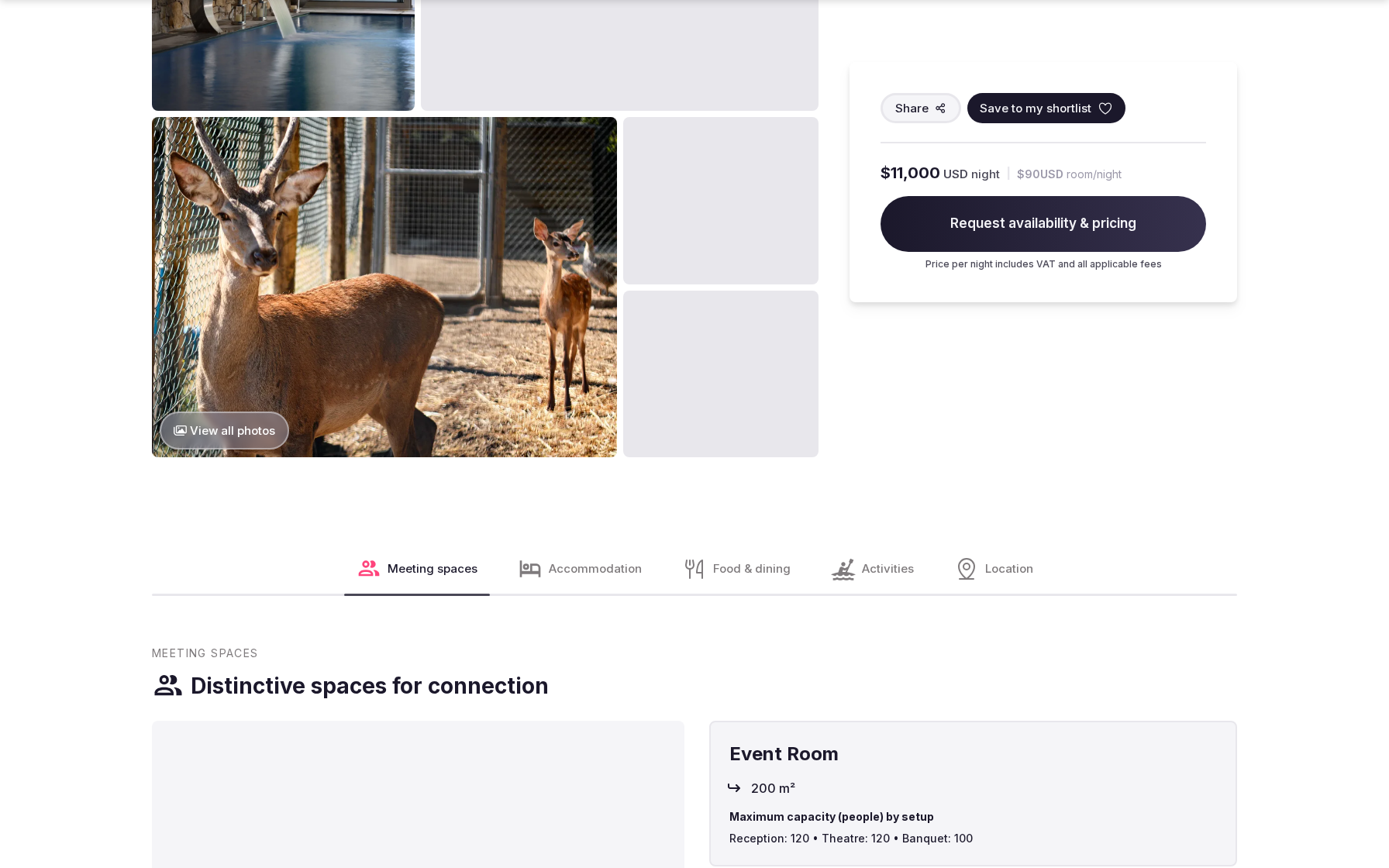
scroll to position [2452, 0]
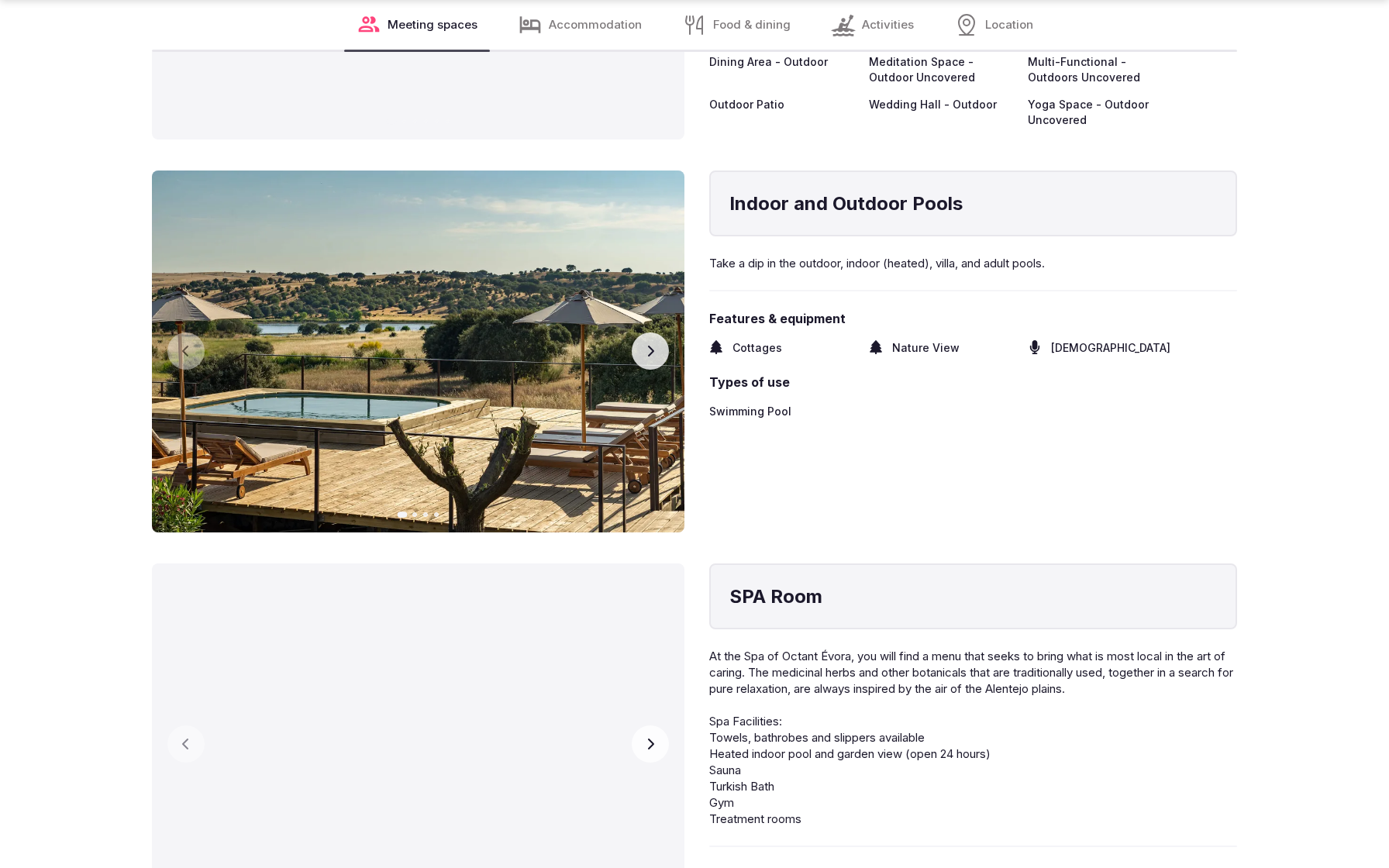
scroll to position [3244, 0]
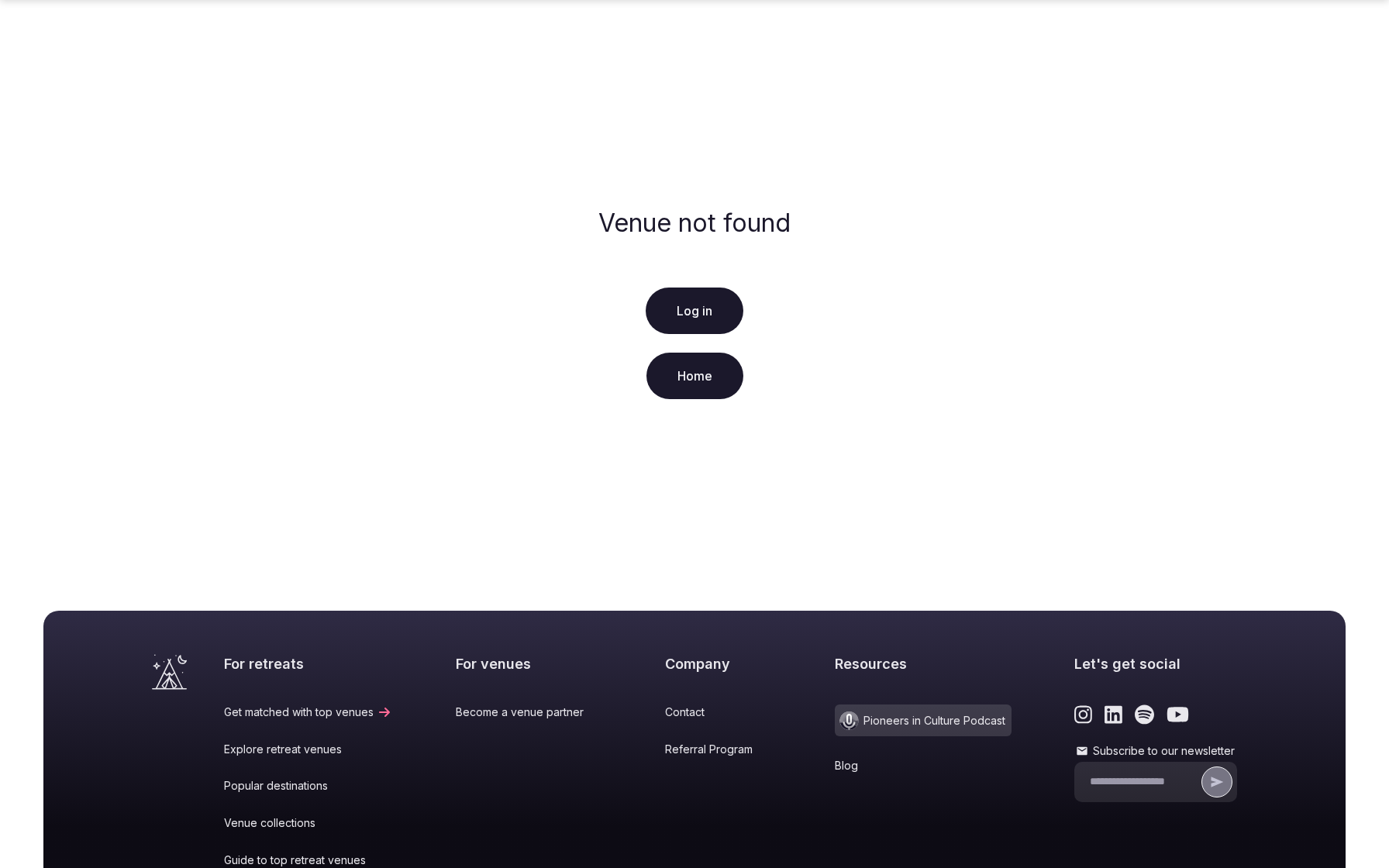
scroll to position [218, 0]
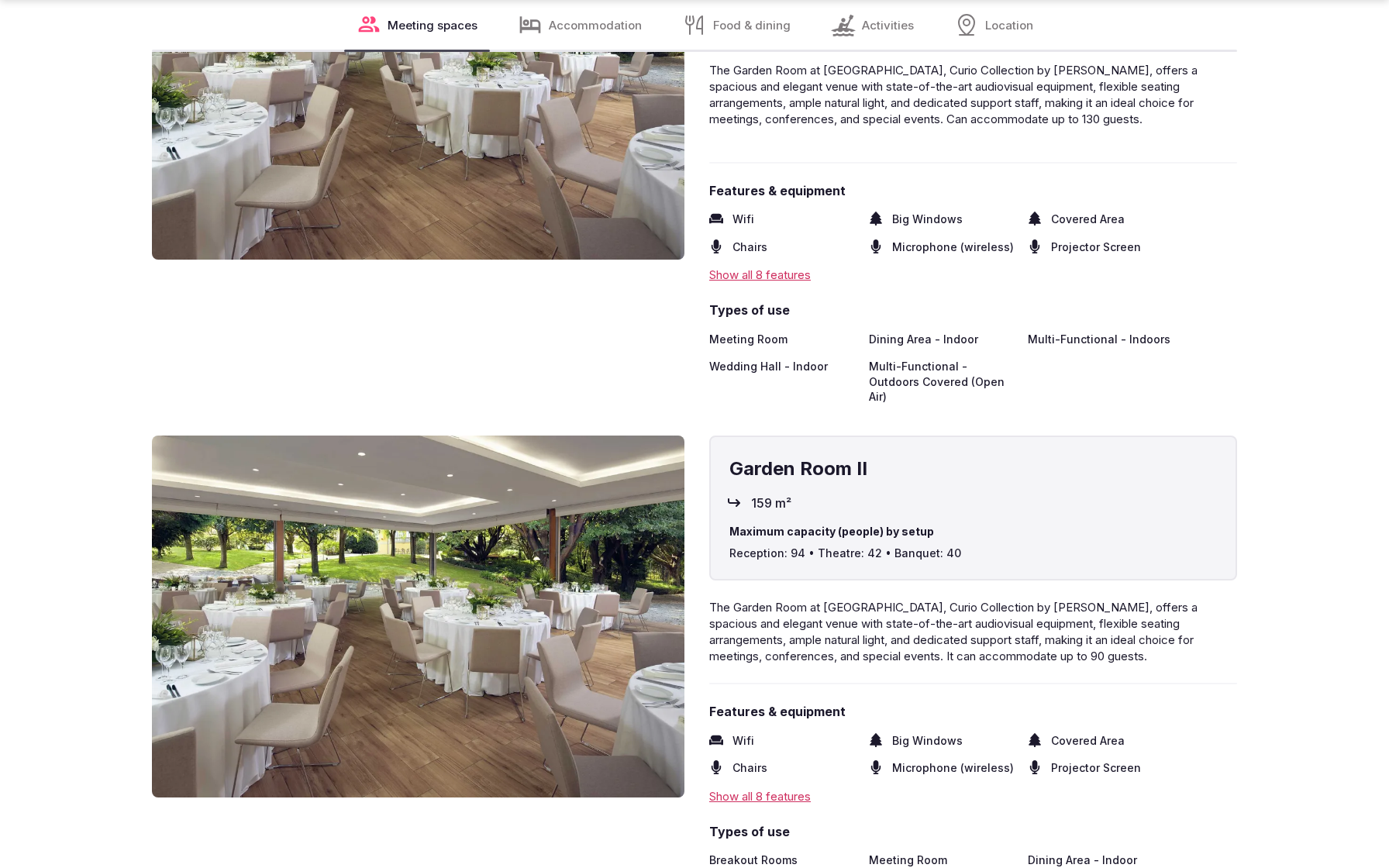
scroll to position [3244, 0]
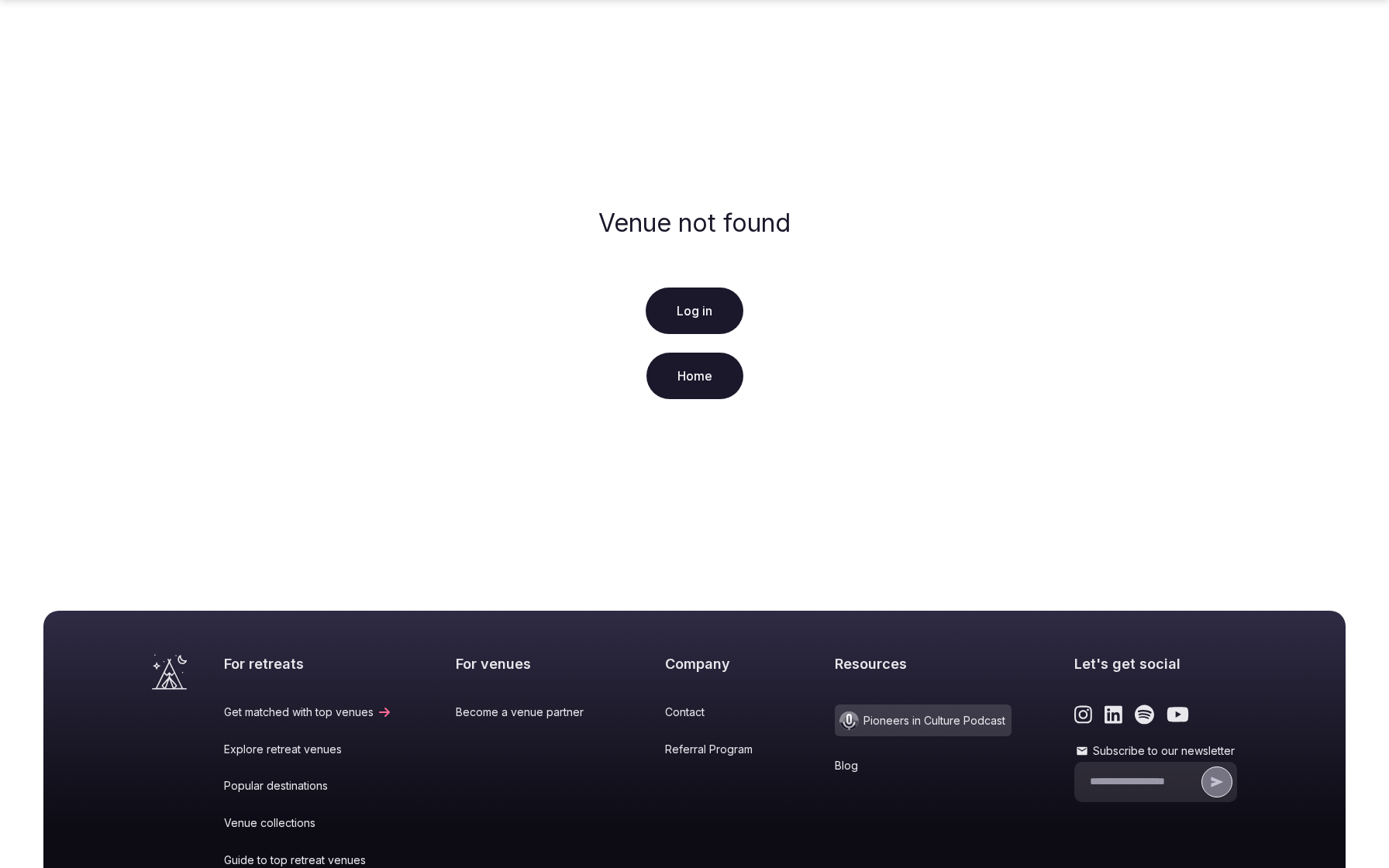
scroll to position [218, 0]
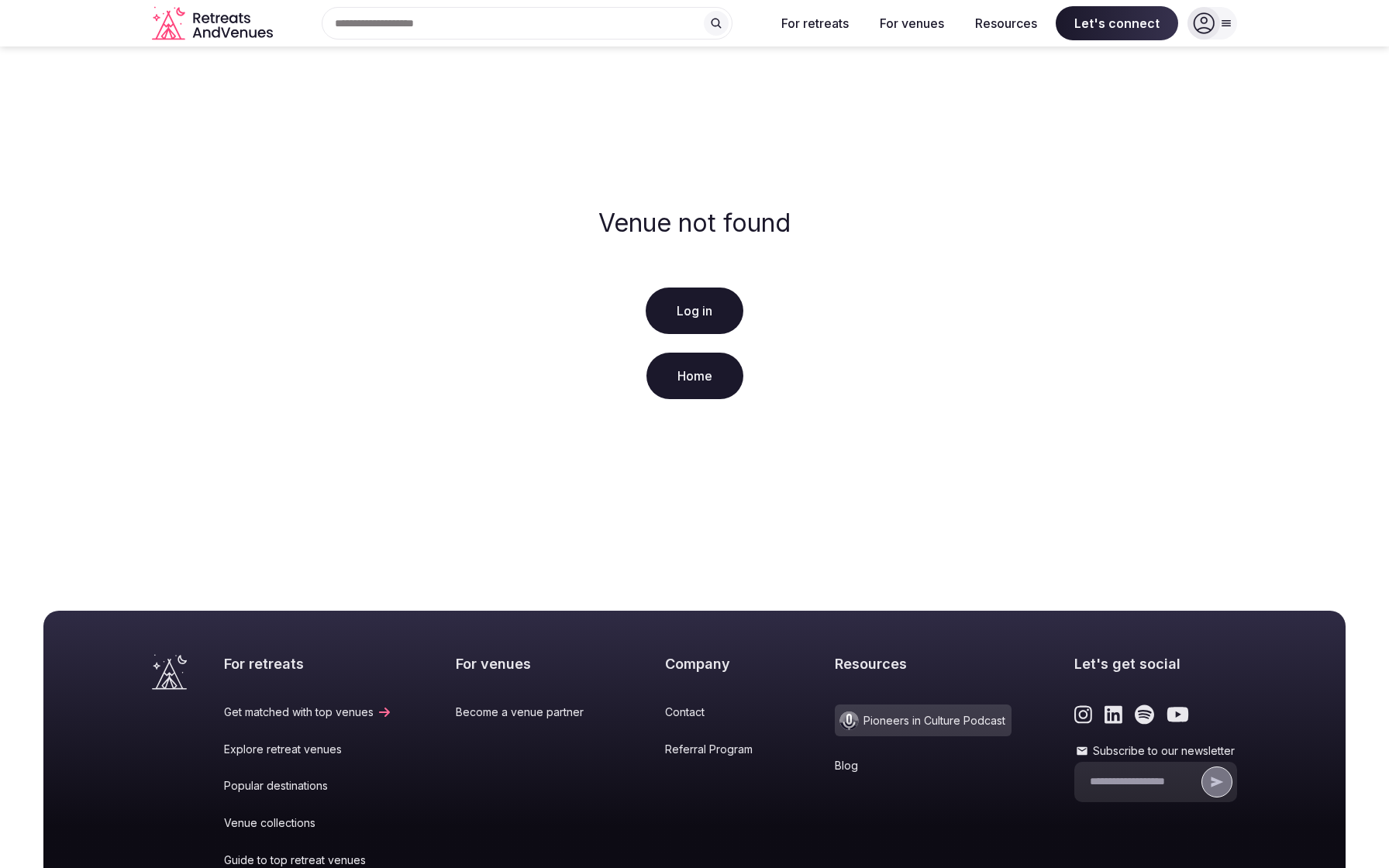
scroll to position [218, 0]
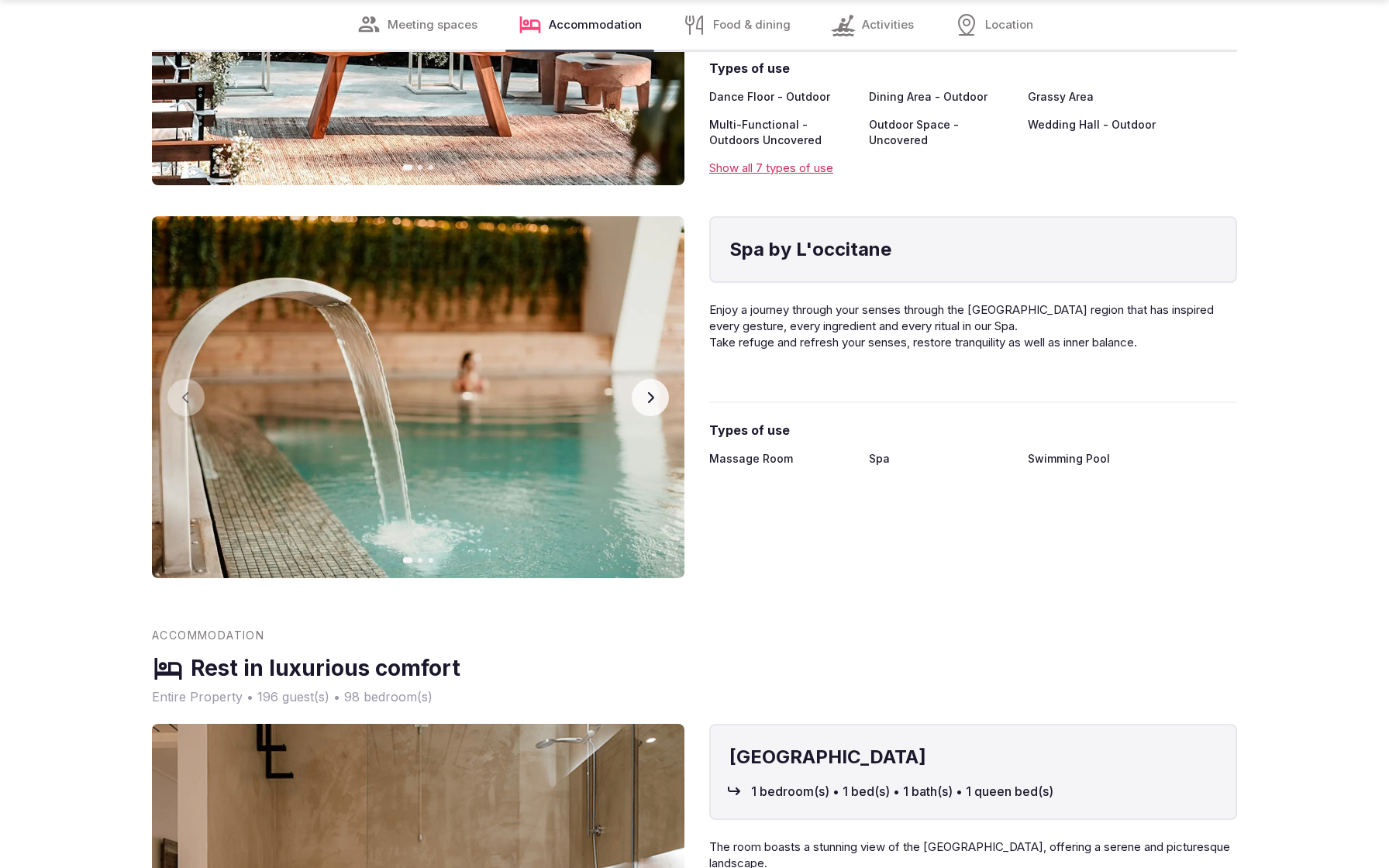
scroll to position [3192, 0]
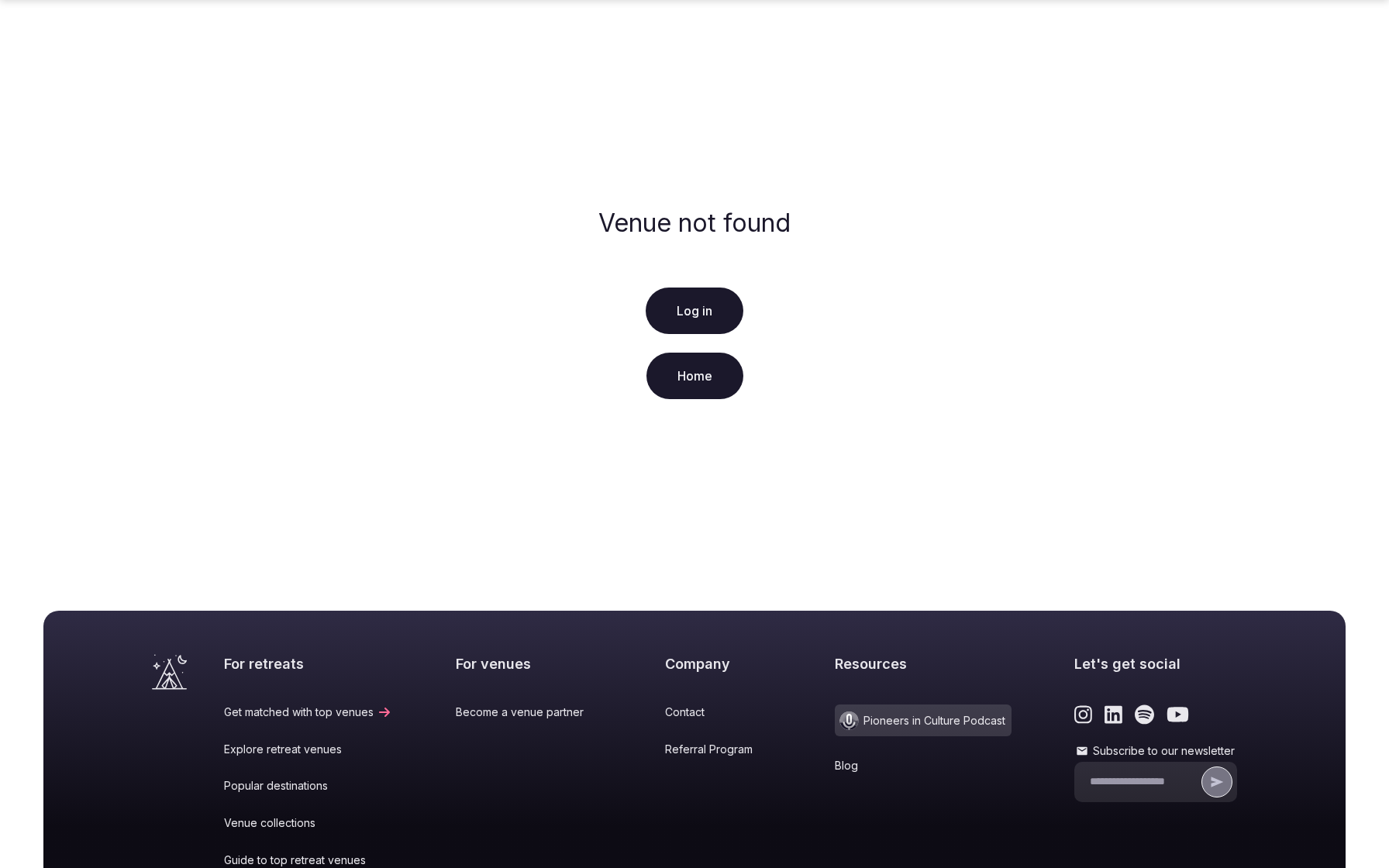
scroll to position [218, 0]
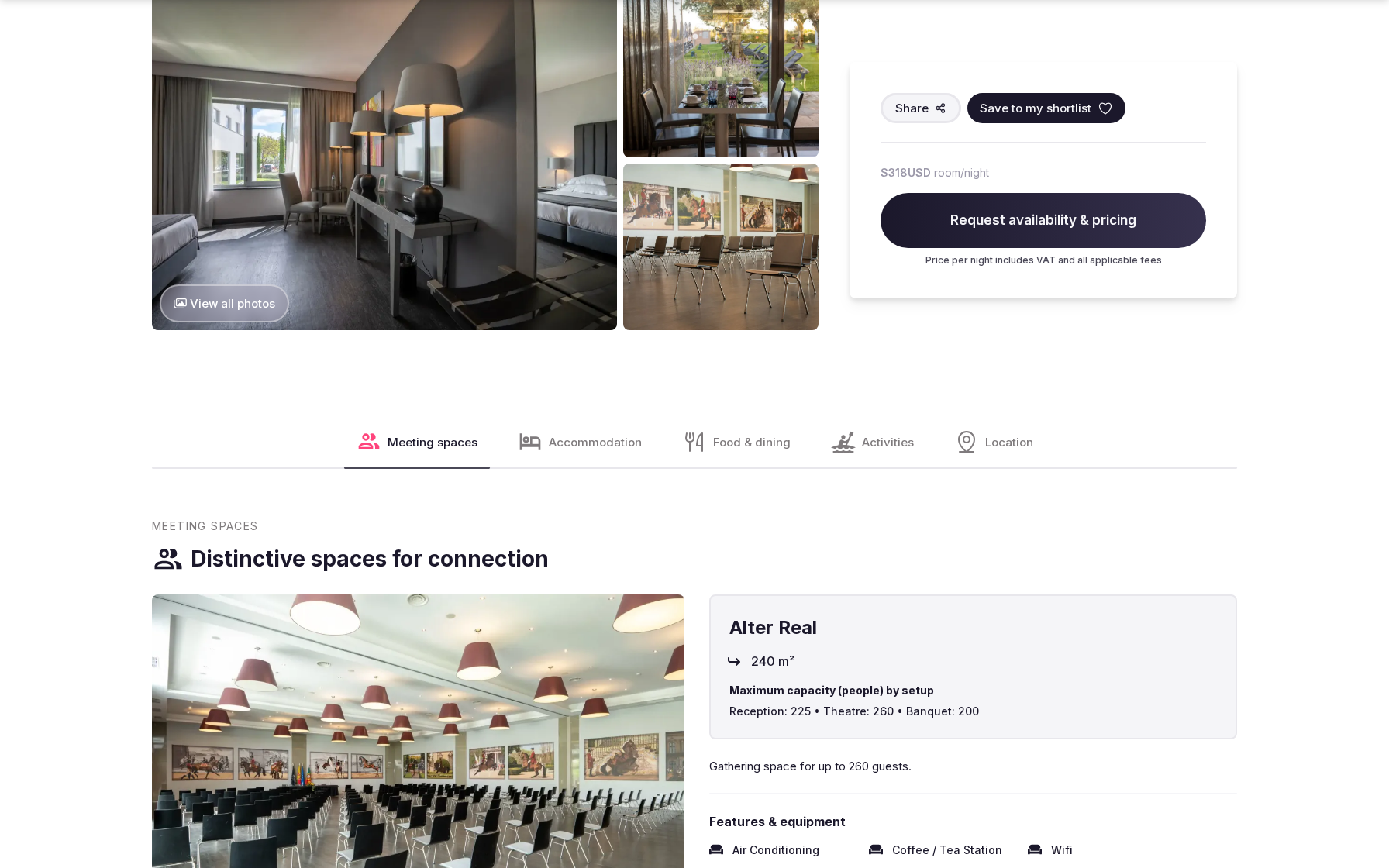
scroll to position [2460, 0]
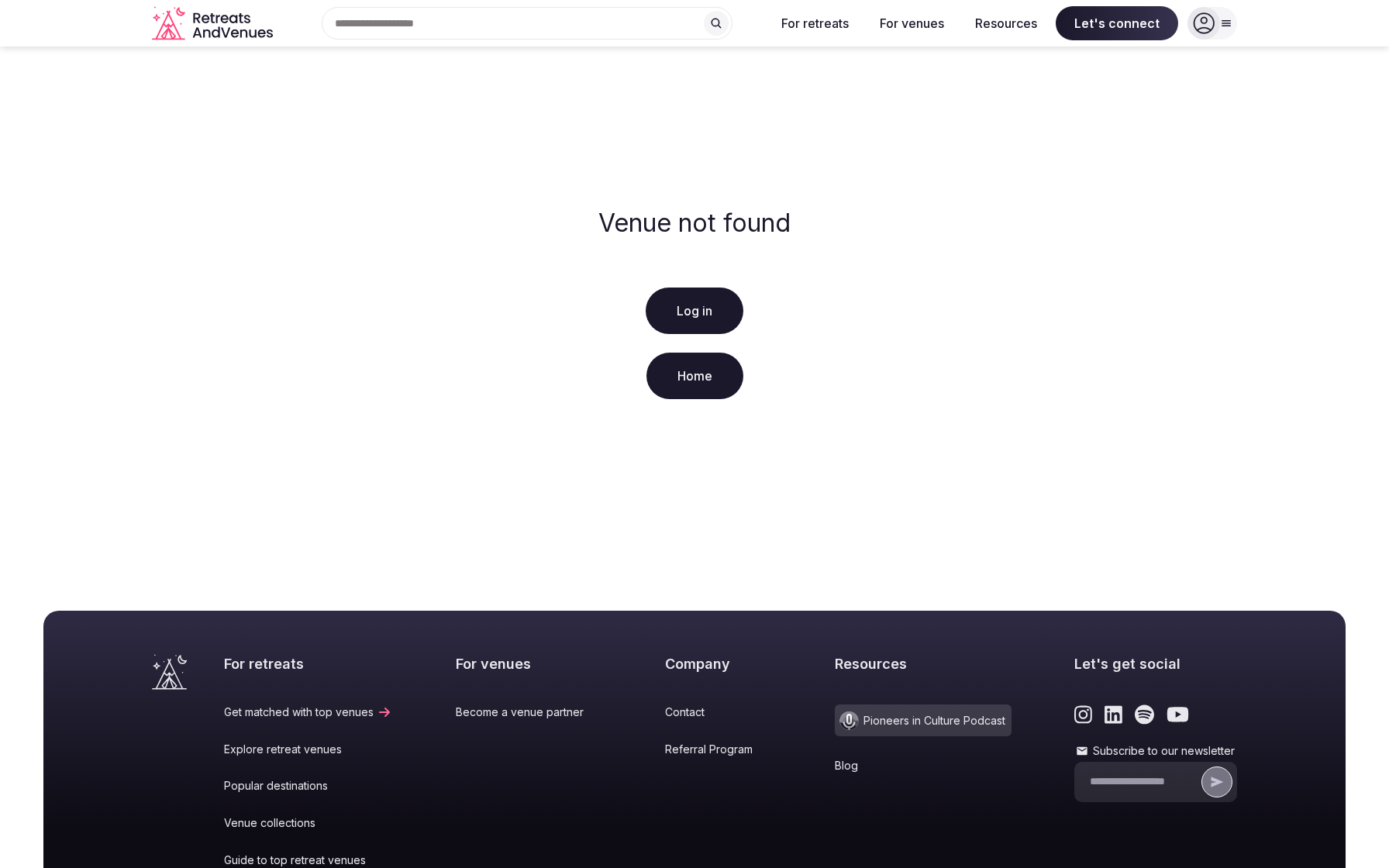
scroll to position [218, 0]
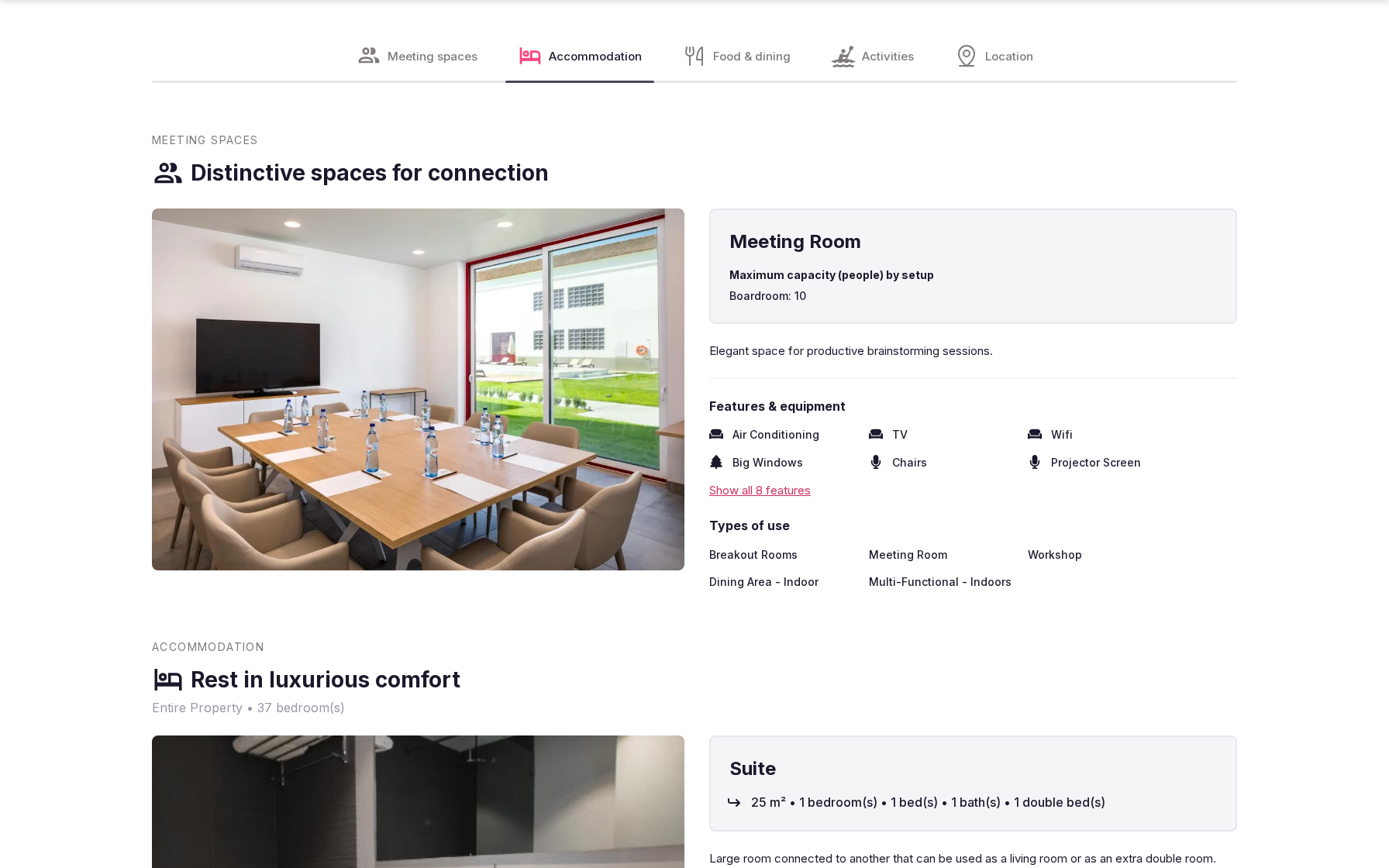
scroll to position [2414, 0]
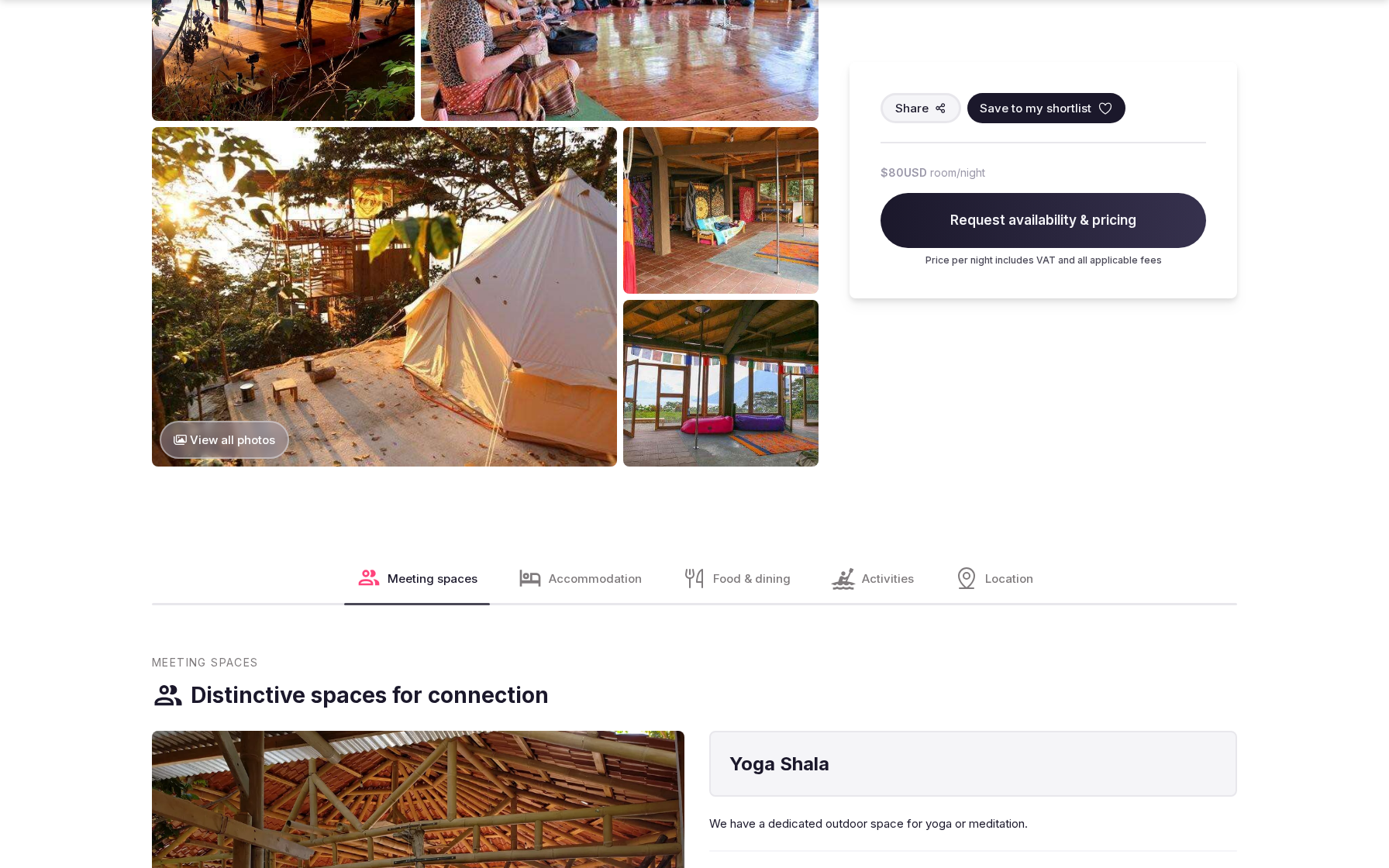
scroll to position [2460, 0]
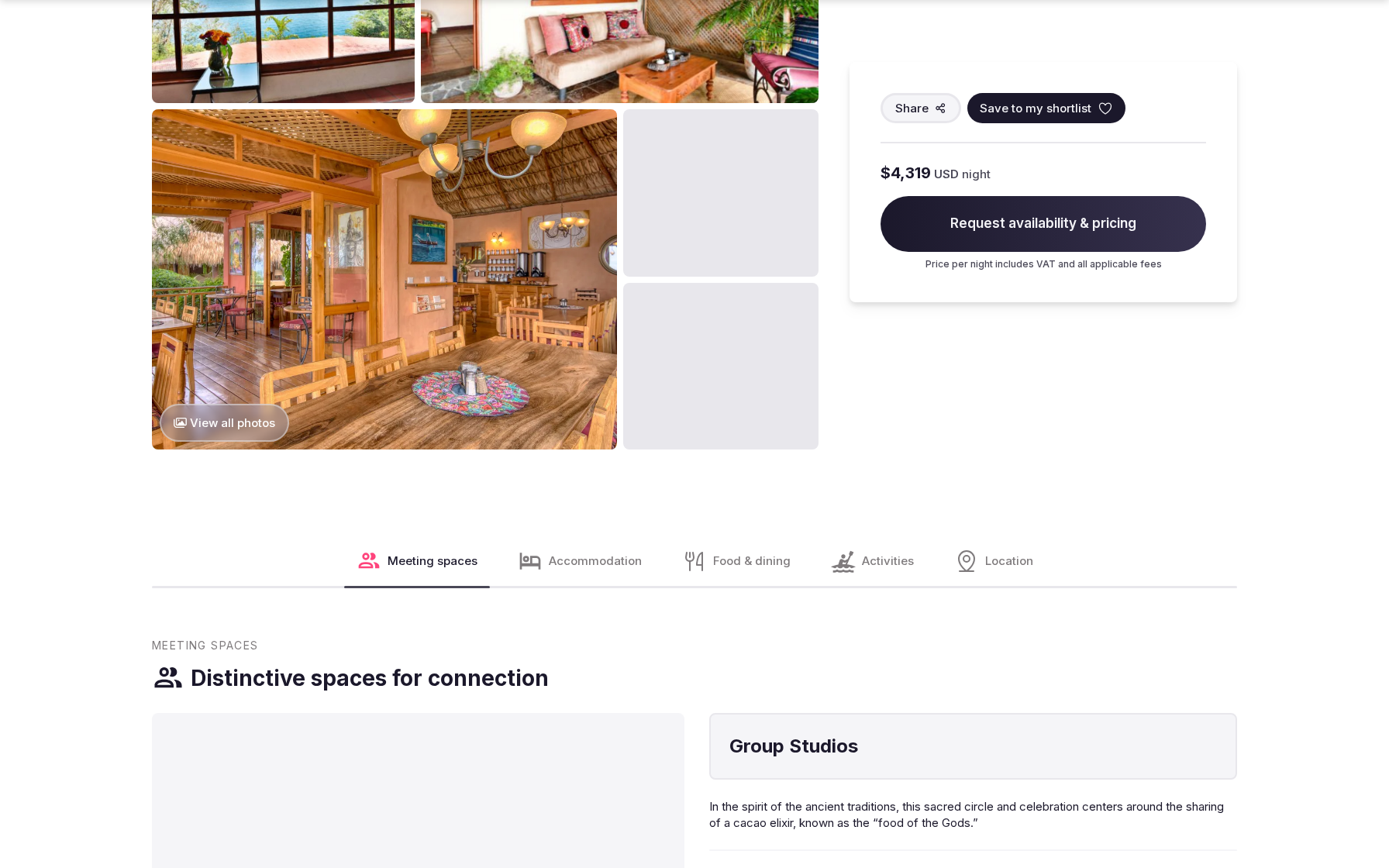
scroll to position [2460, 0]
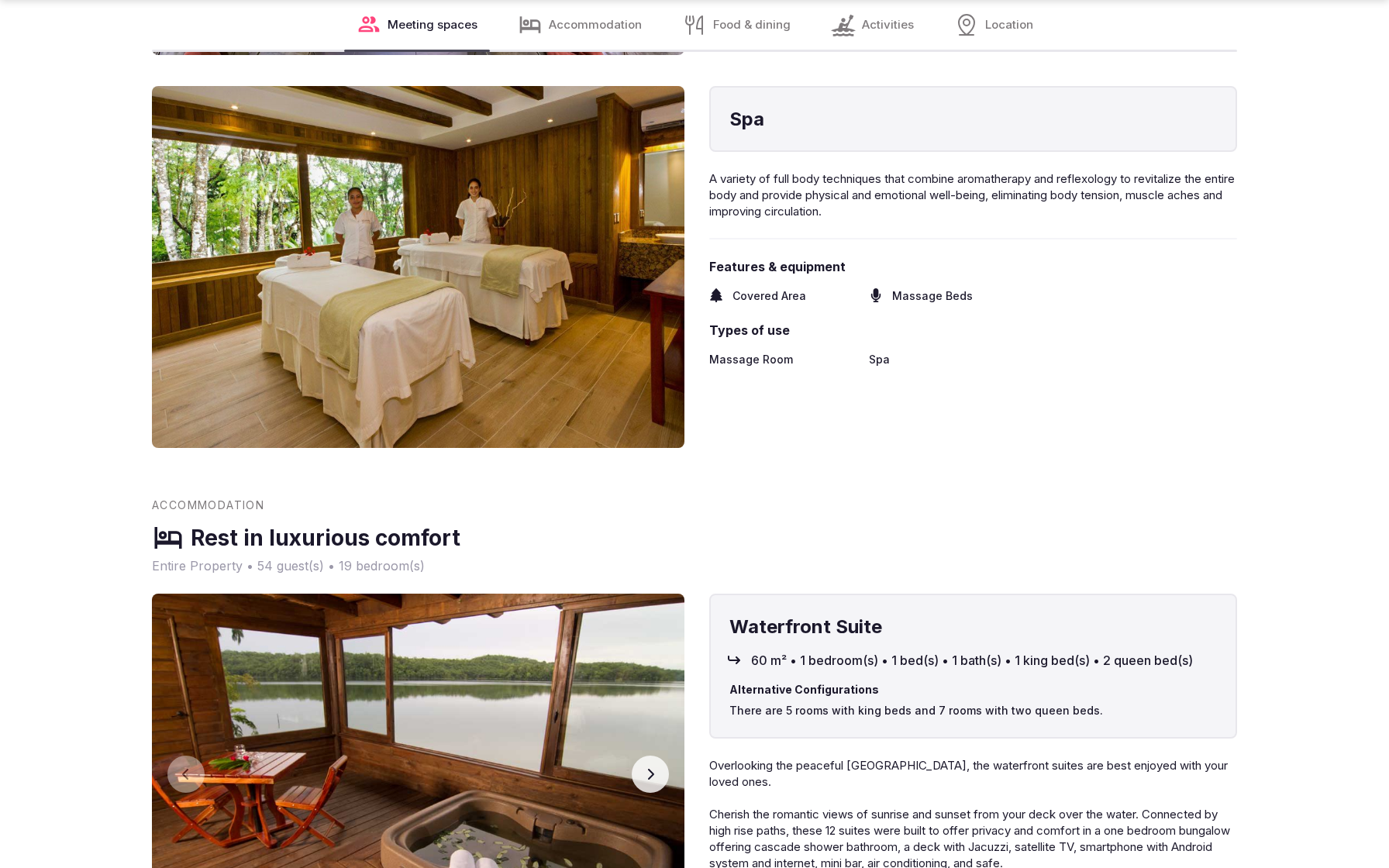
scroll to position [3192, 0]
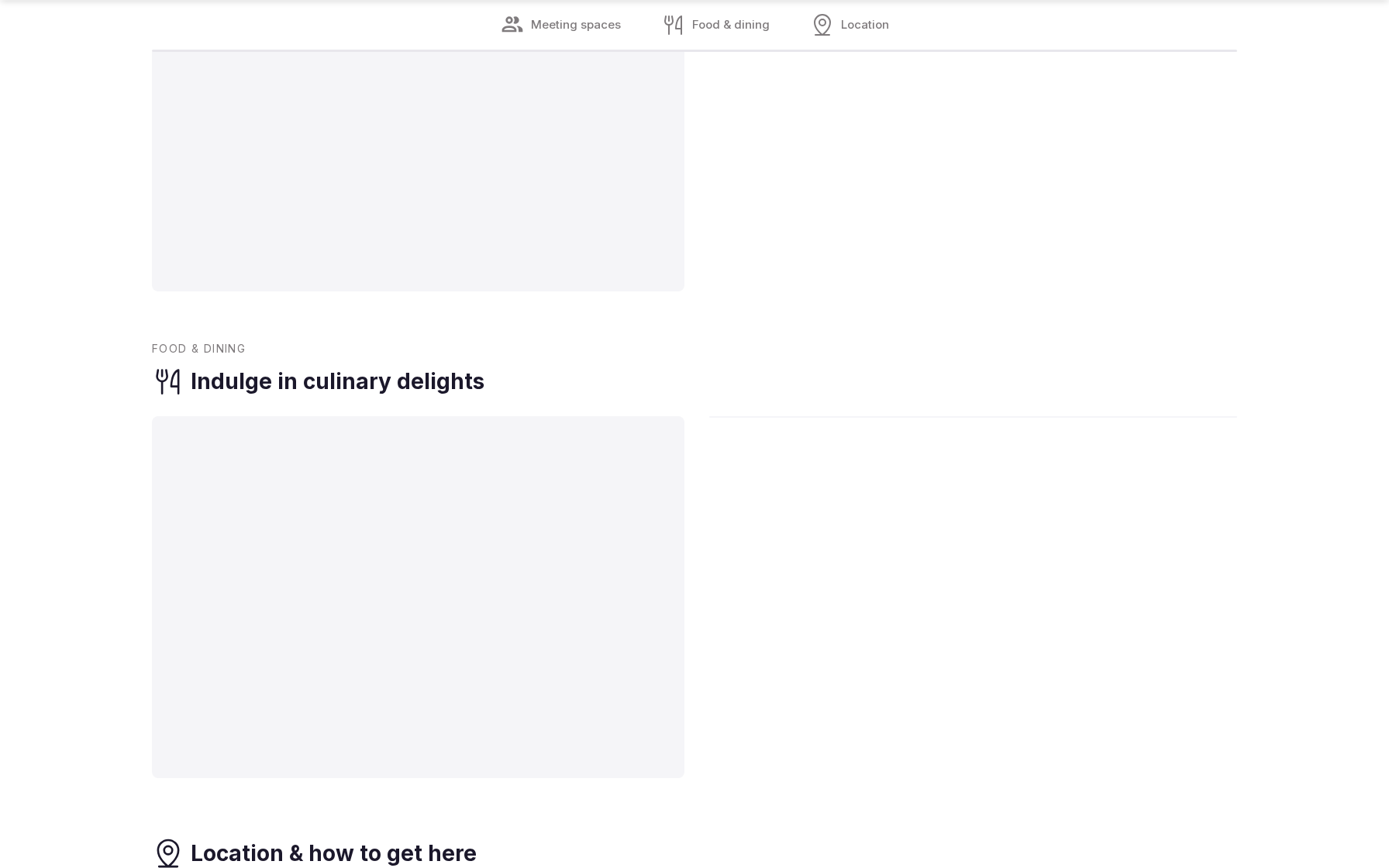
scroll to position [2398, 0]
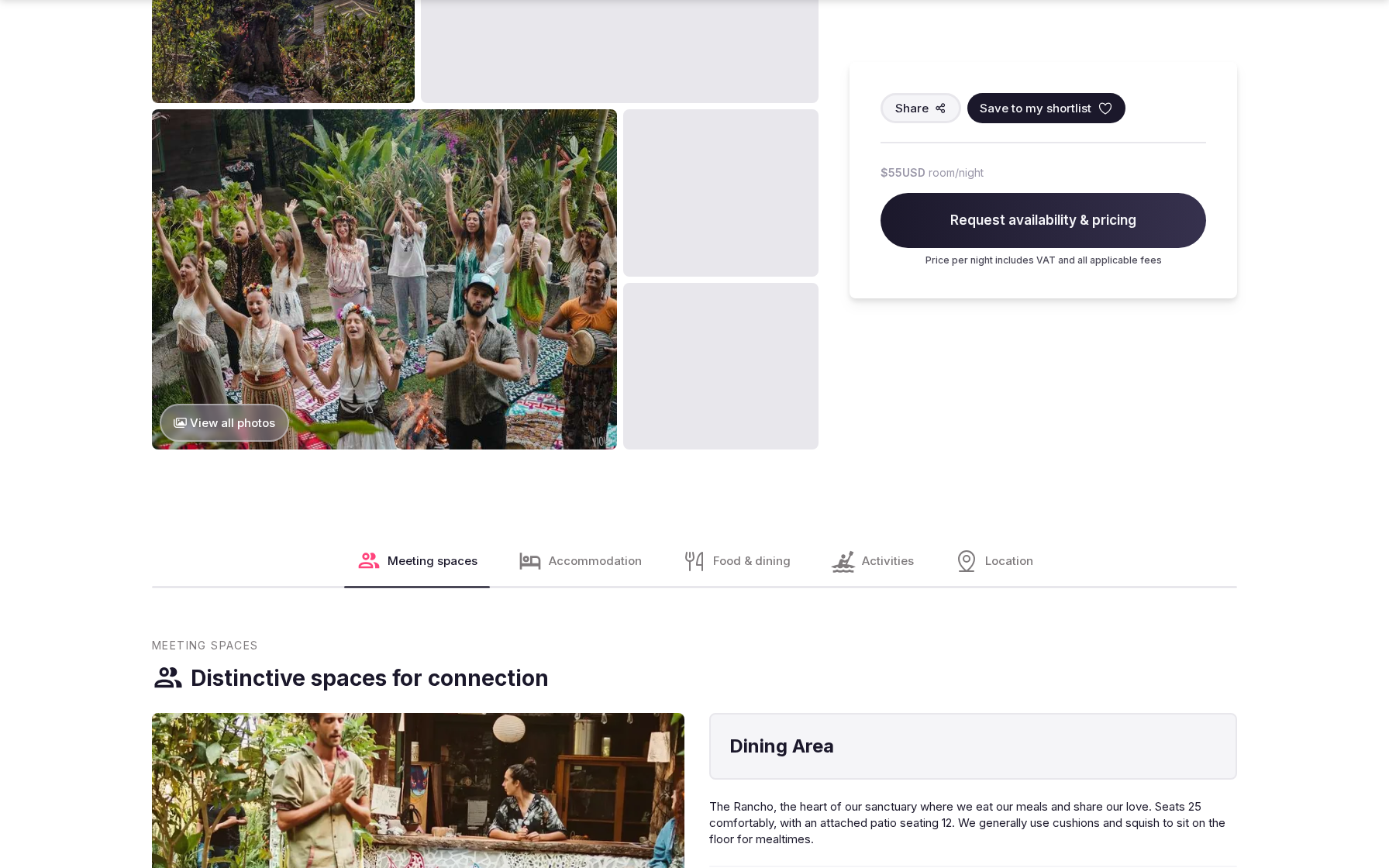
scroll to position [2460, 0]
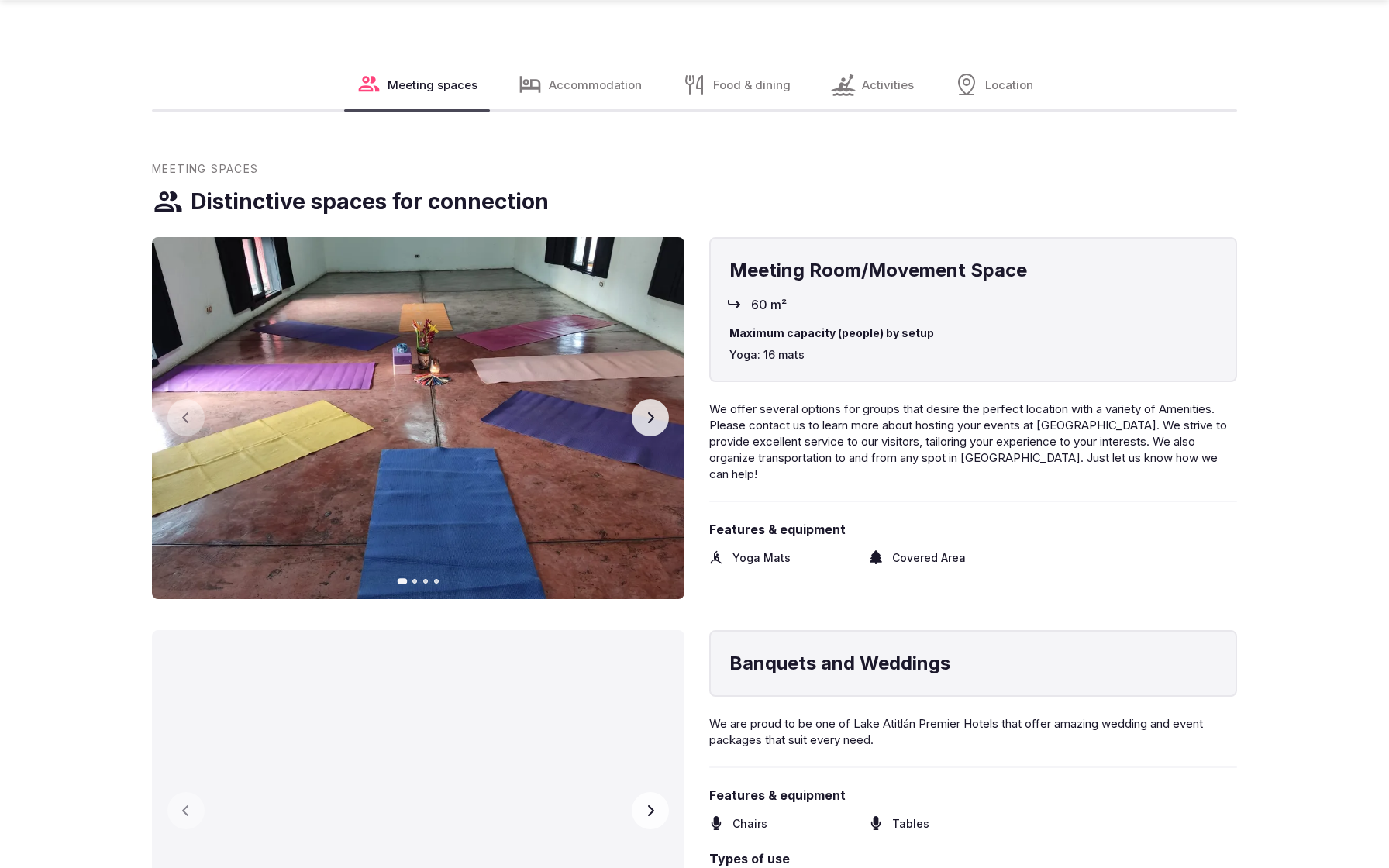
scroll to position [2460, 0]
